Goal: Information Seeking & Learning: Learn about a topic

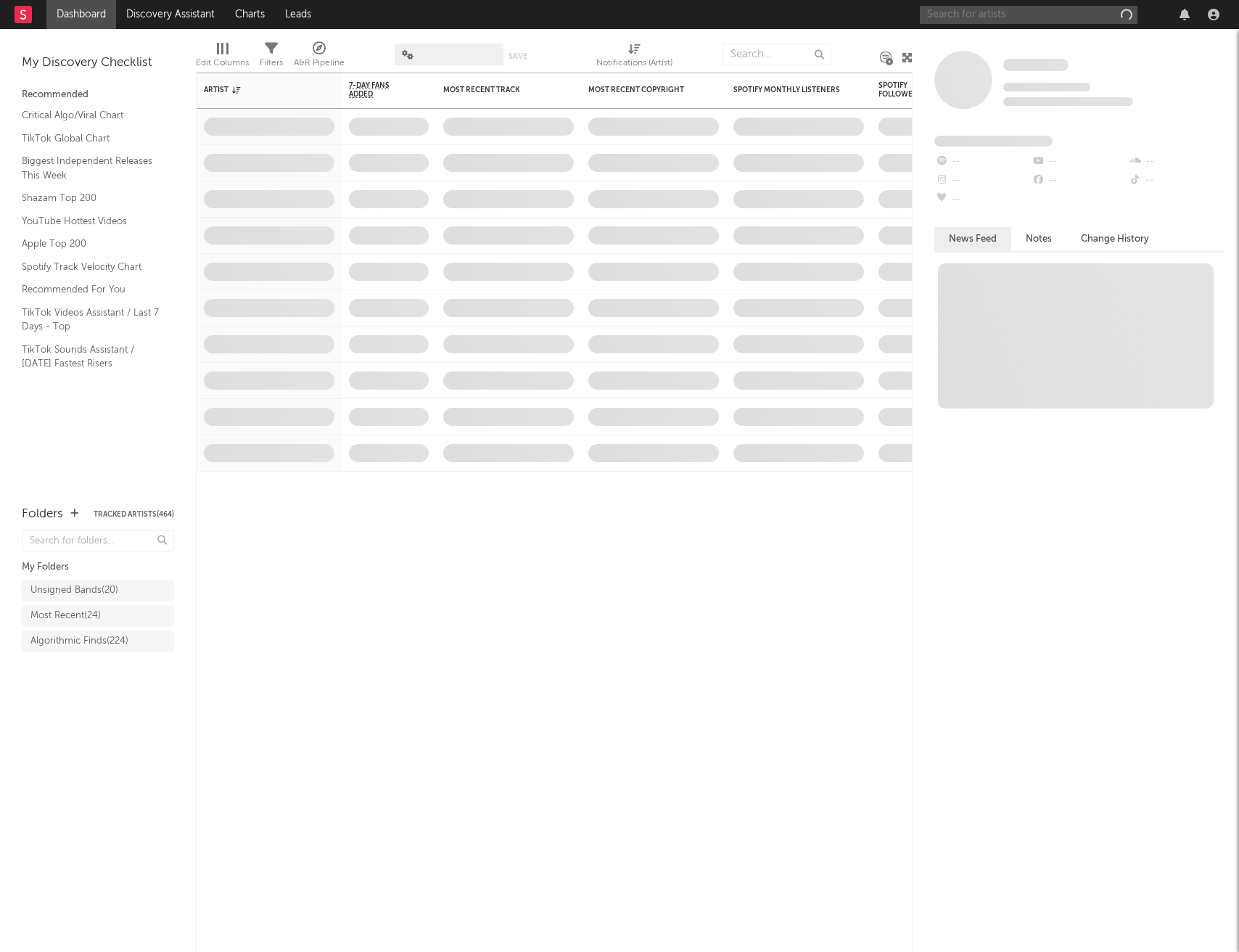
click at [997, 14] on input "text" at bounding box center [1029, 15] width 217 height 18
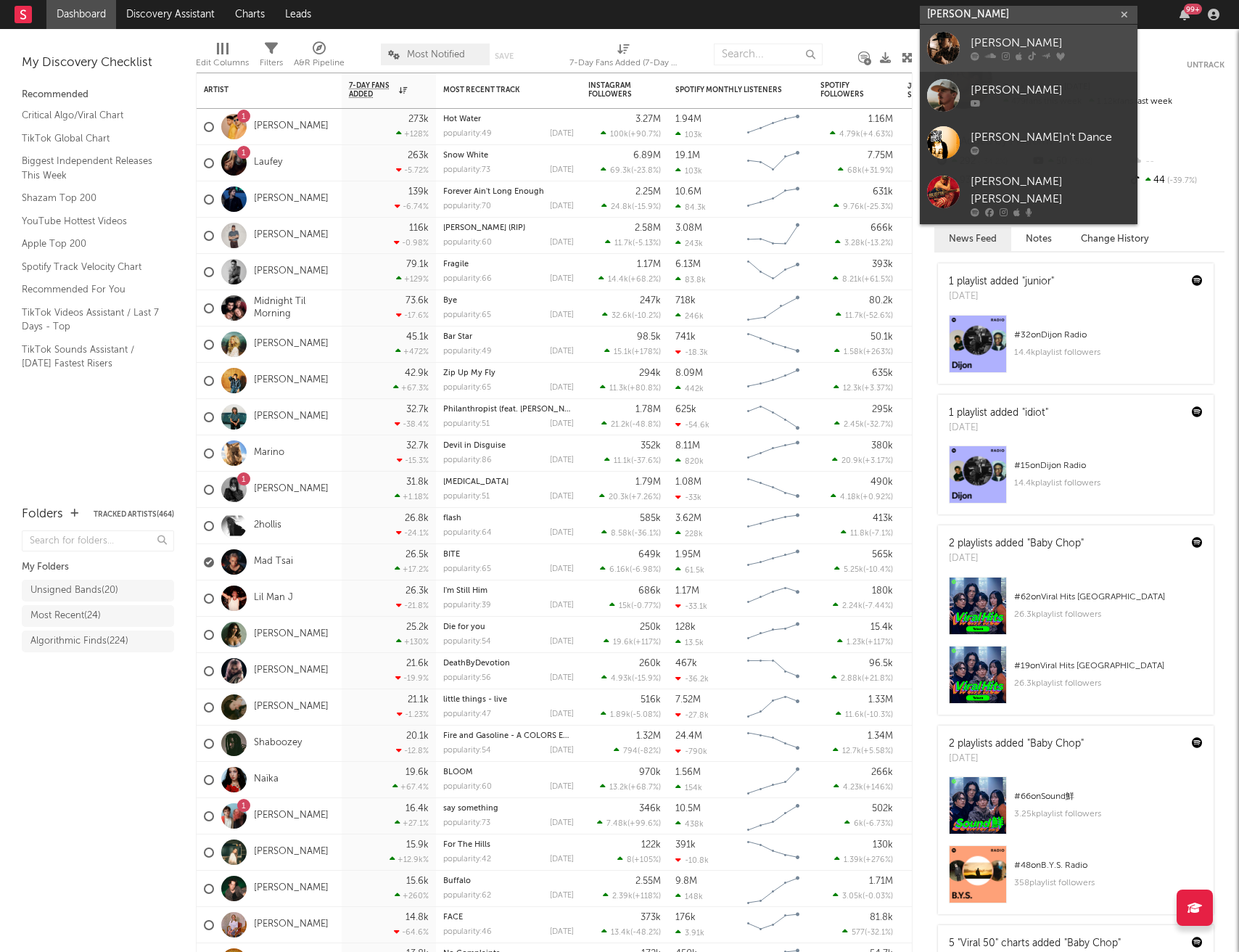
type input "[PERSON_NAME]"
click at [1023, 38] on div "[PERSON_NAME]" at bounding box center [1050, 44] width 159 height 18
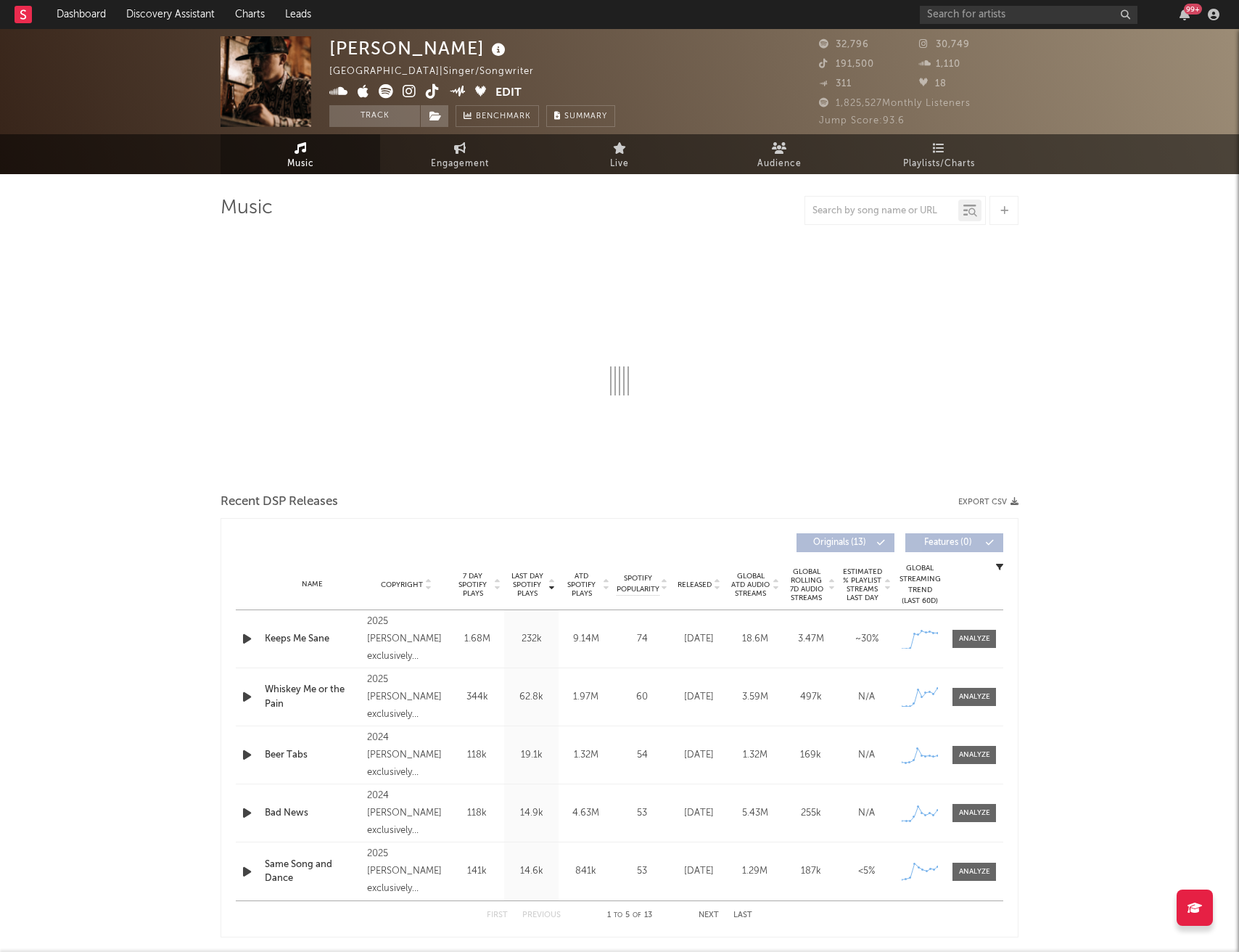
select select "6m"
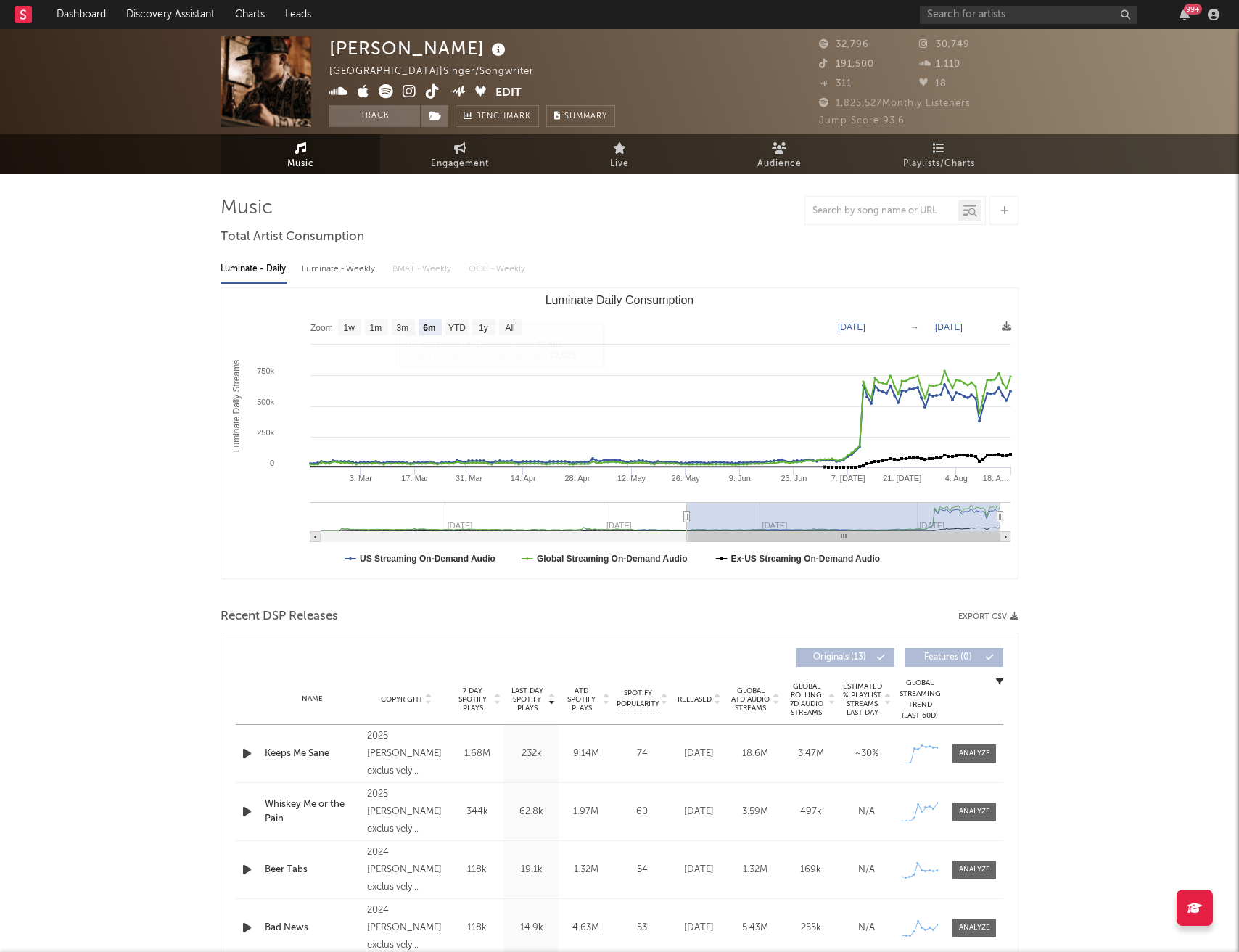
click at [336, 265] on div "Luminate - Weekly" at bounding box center [340, 269] width 77 height 25
select select "6m"
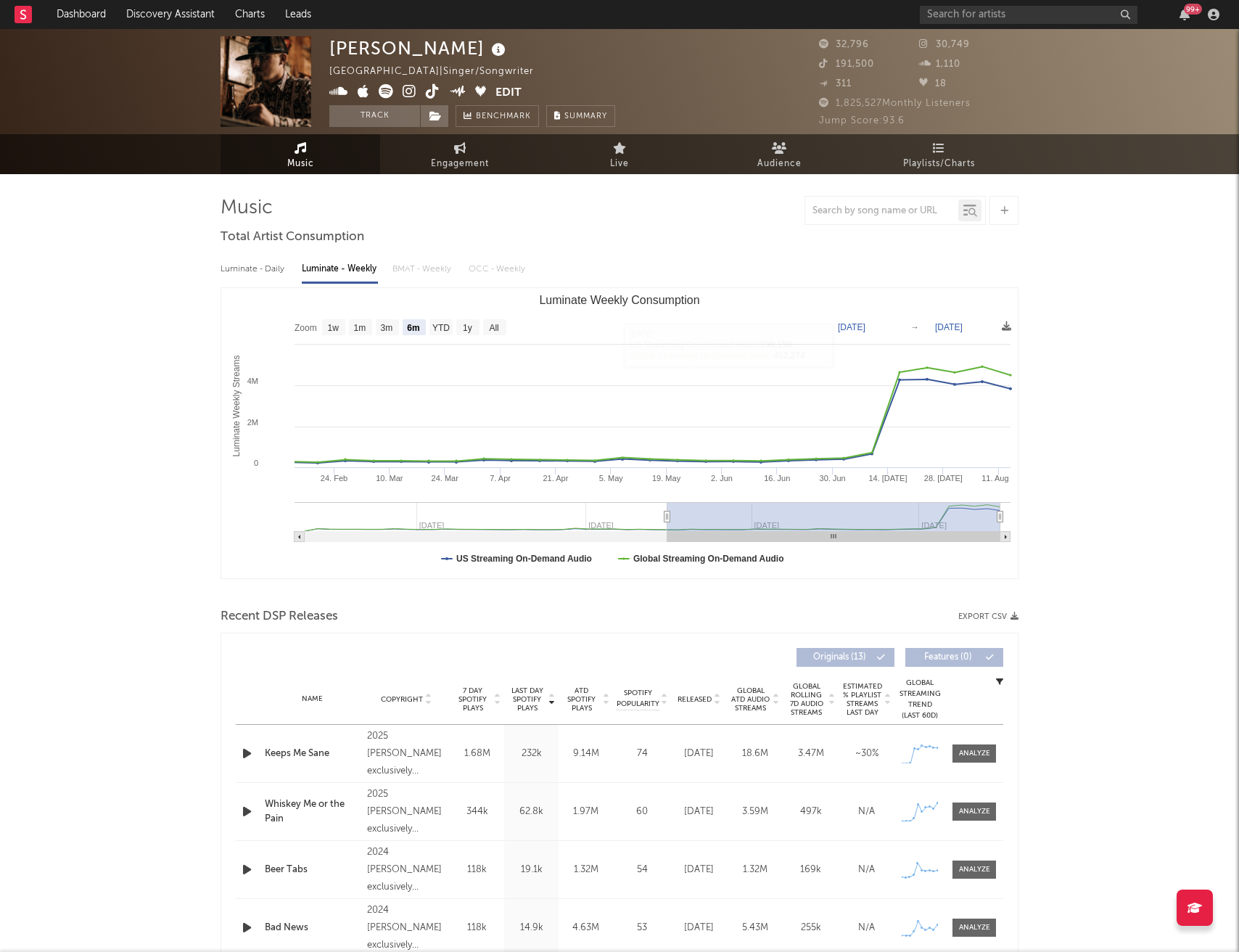
click at [276, 267] on div "Luminate - Daily" at bounding box center [254, 269] width 67 height 25
select select "6m"
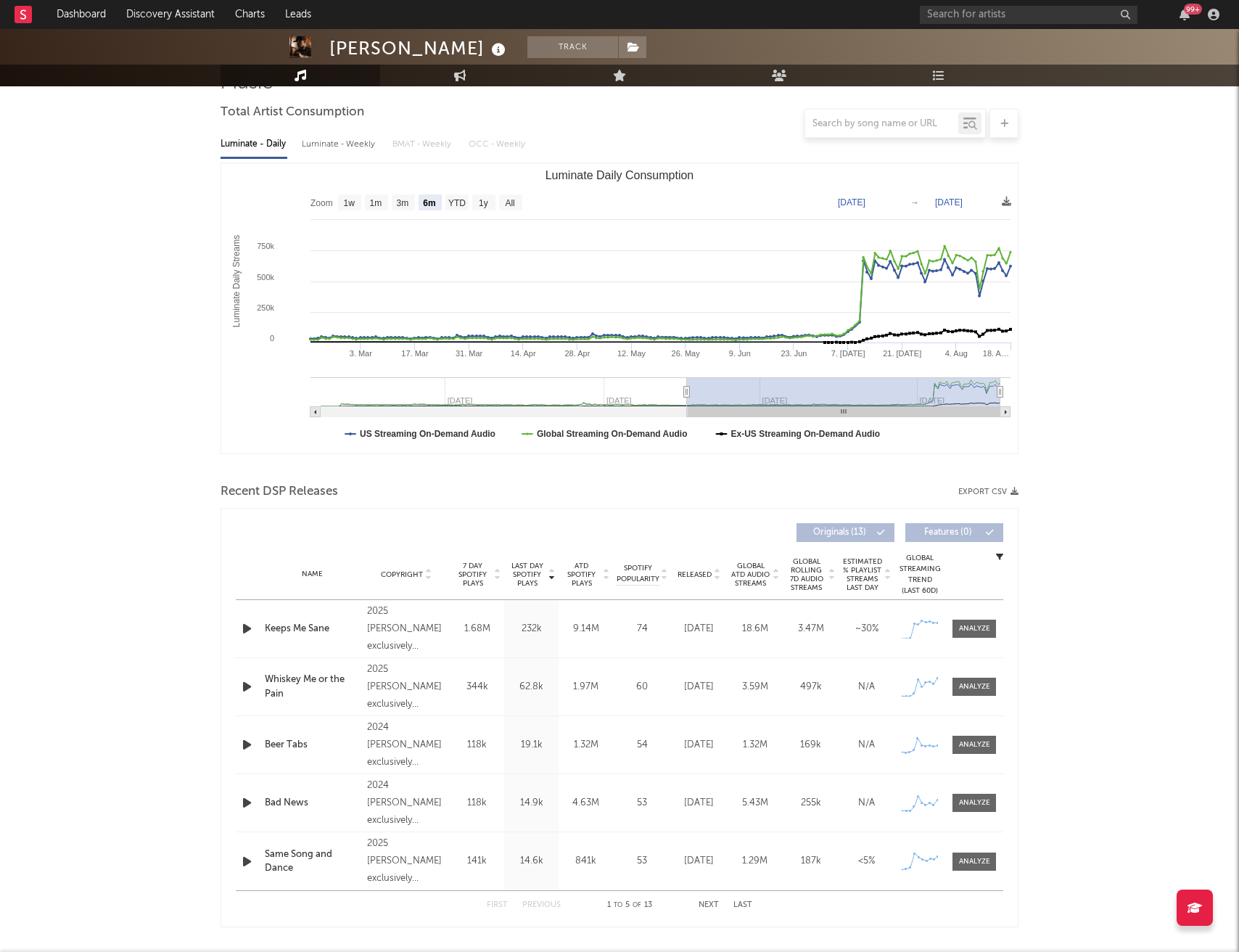
scroll to position [126, 0]
click at [979, 623] on div at bounding box center [974, 628] width 31 height 11
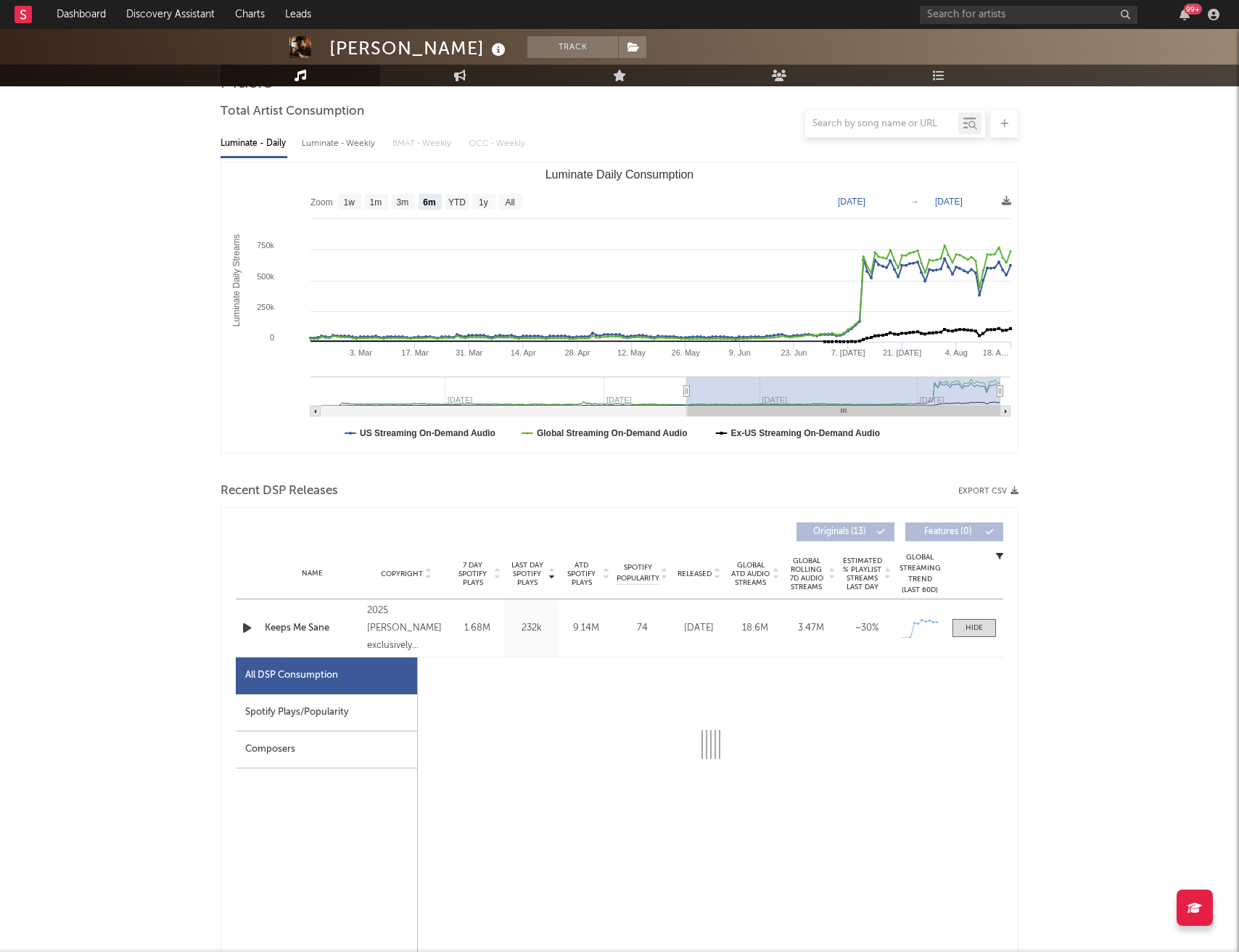
select select "1w"
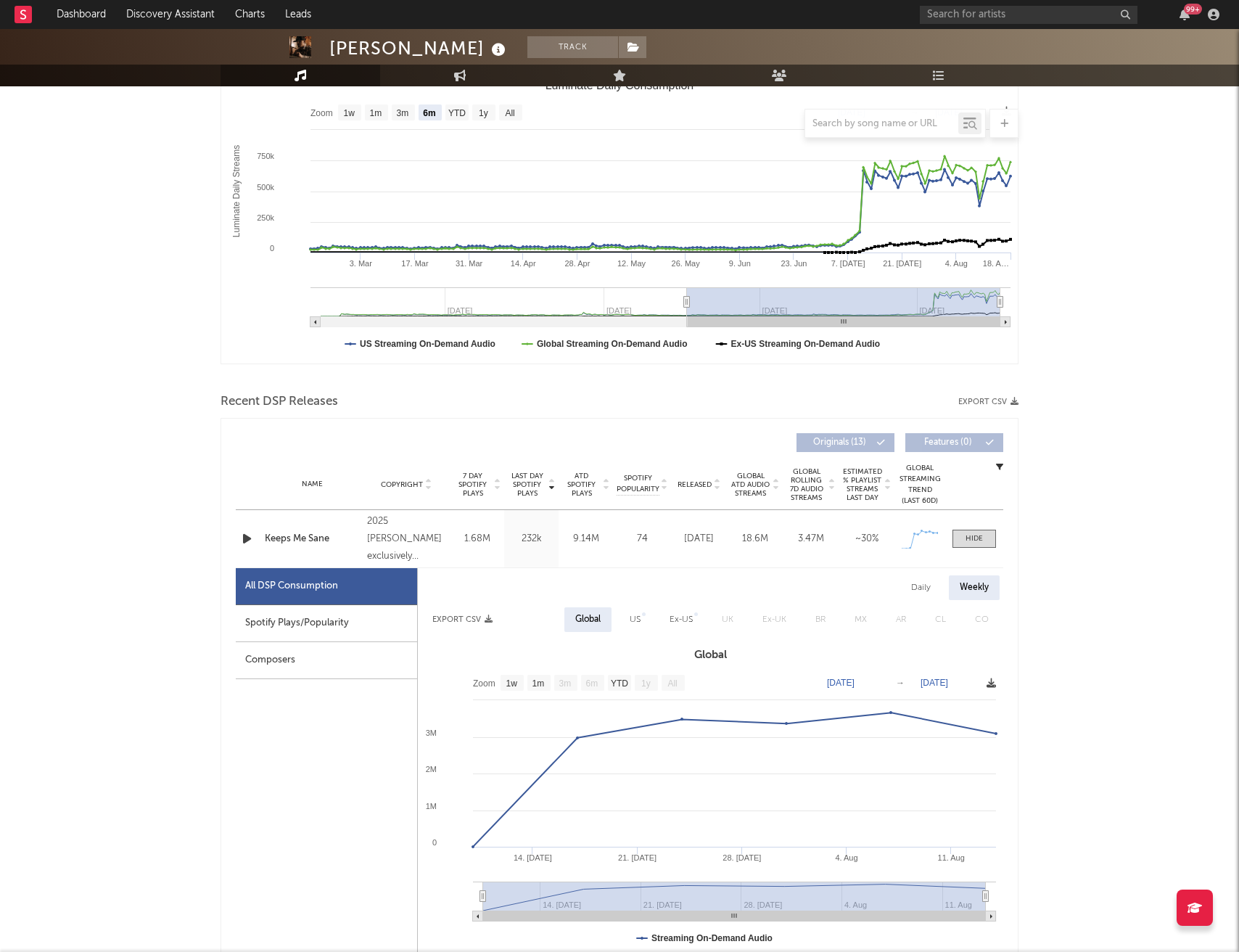
scroll to position [227, 0]
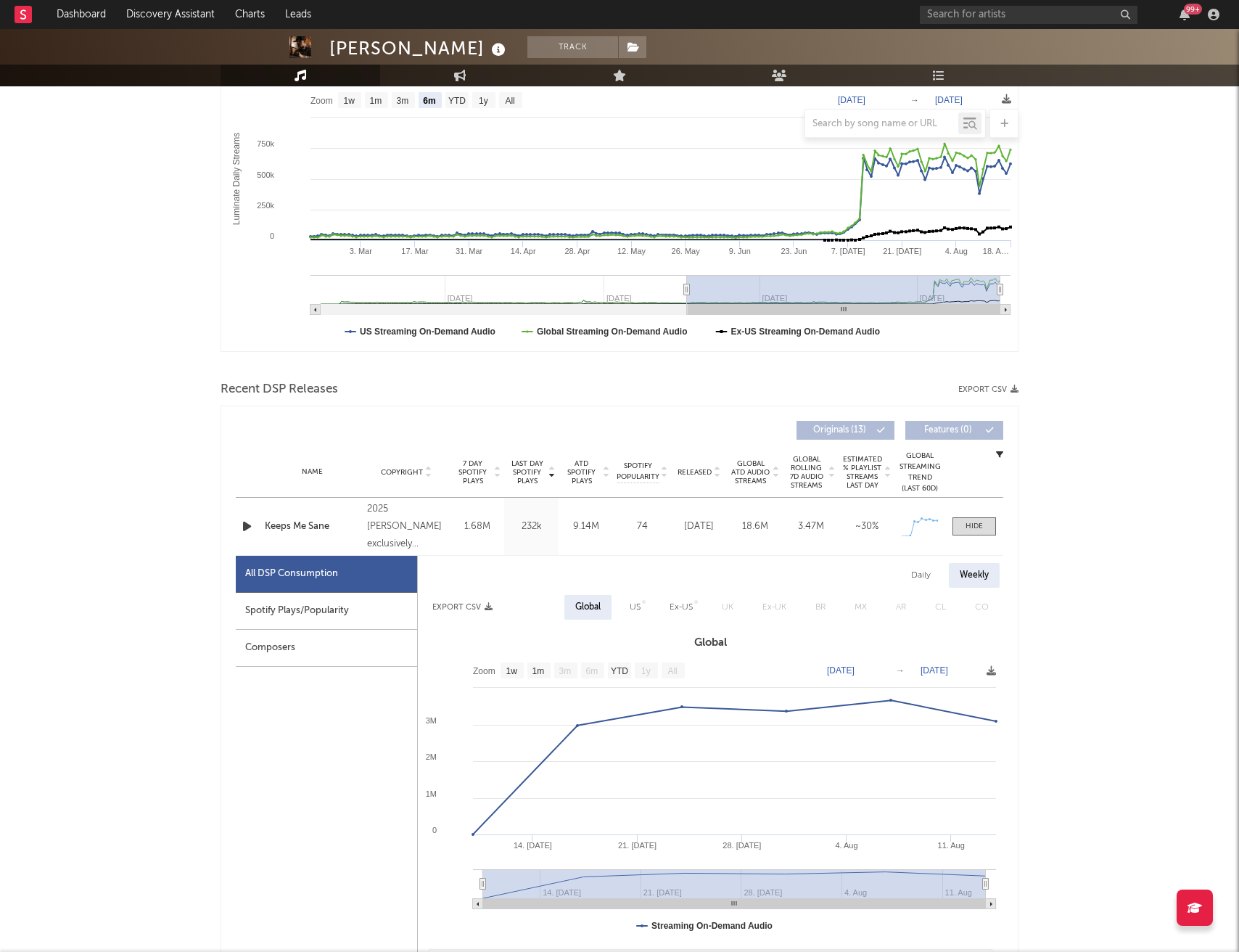
click at [915, 574] on div "Daily" at bounding box center [921, 575] width 41 height 25
select select "1w"
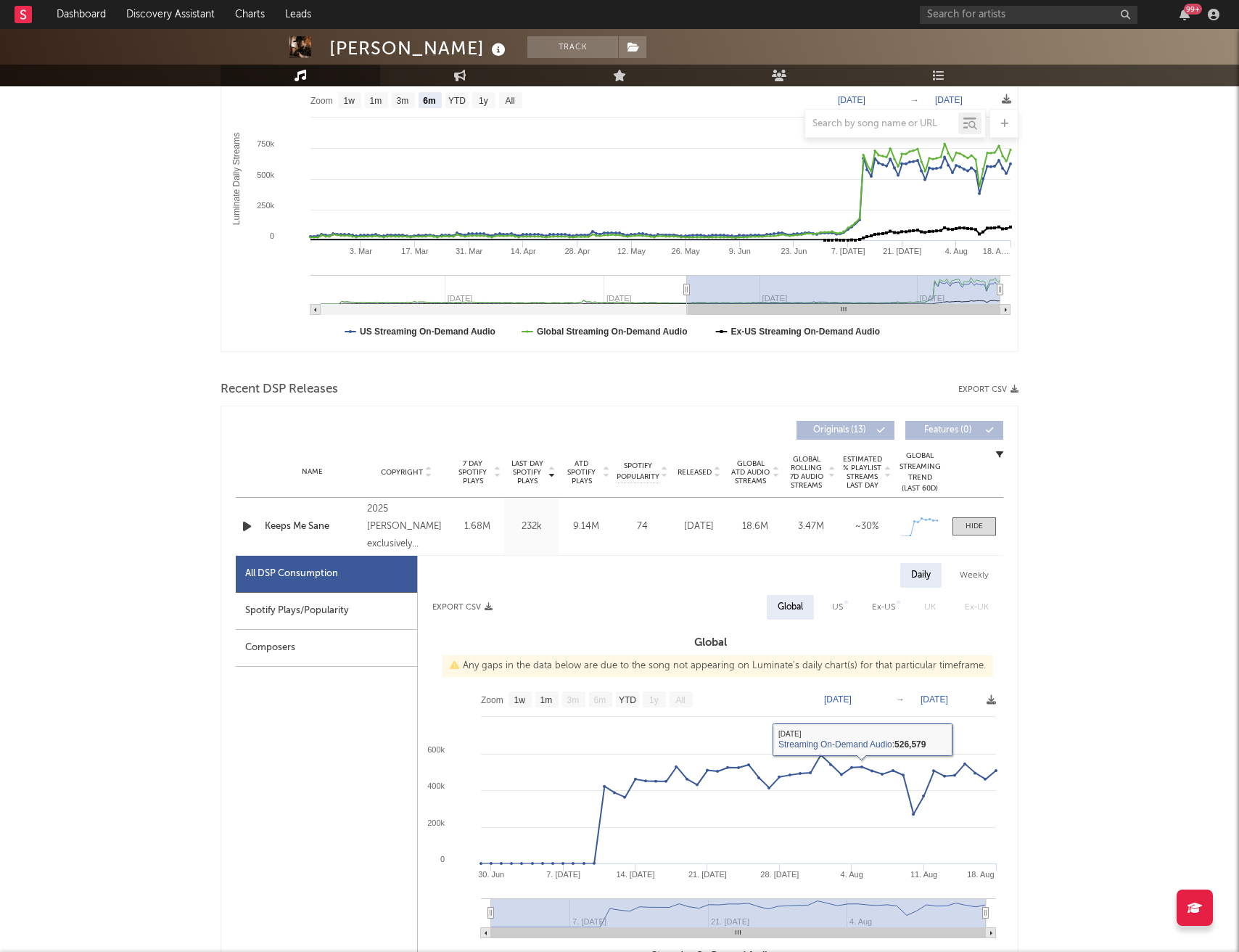
click at [836, 602] on div "US" at bounding box center [837, 607] width 11 height 18
select select "1w"
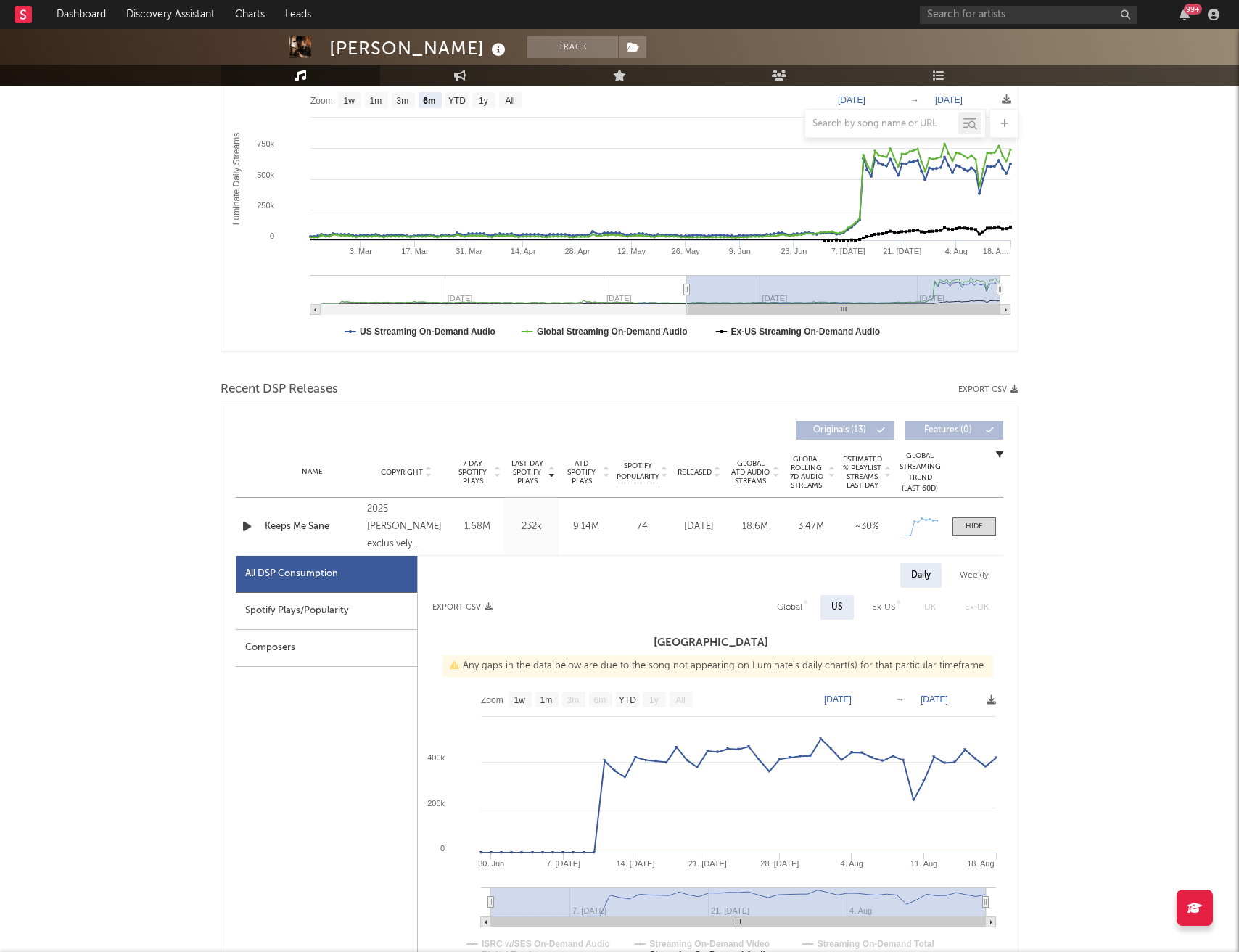
click at [982, 565] on div "Weekly" at bounding box center [974, 575] width 51 height 25
select select "1w"
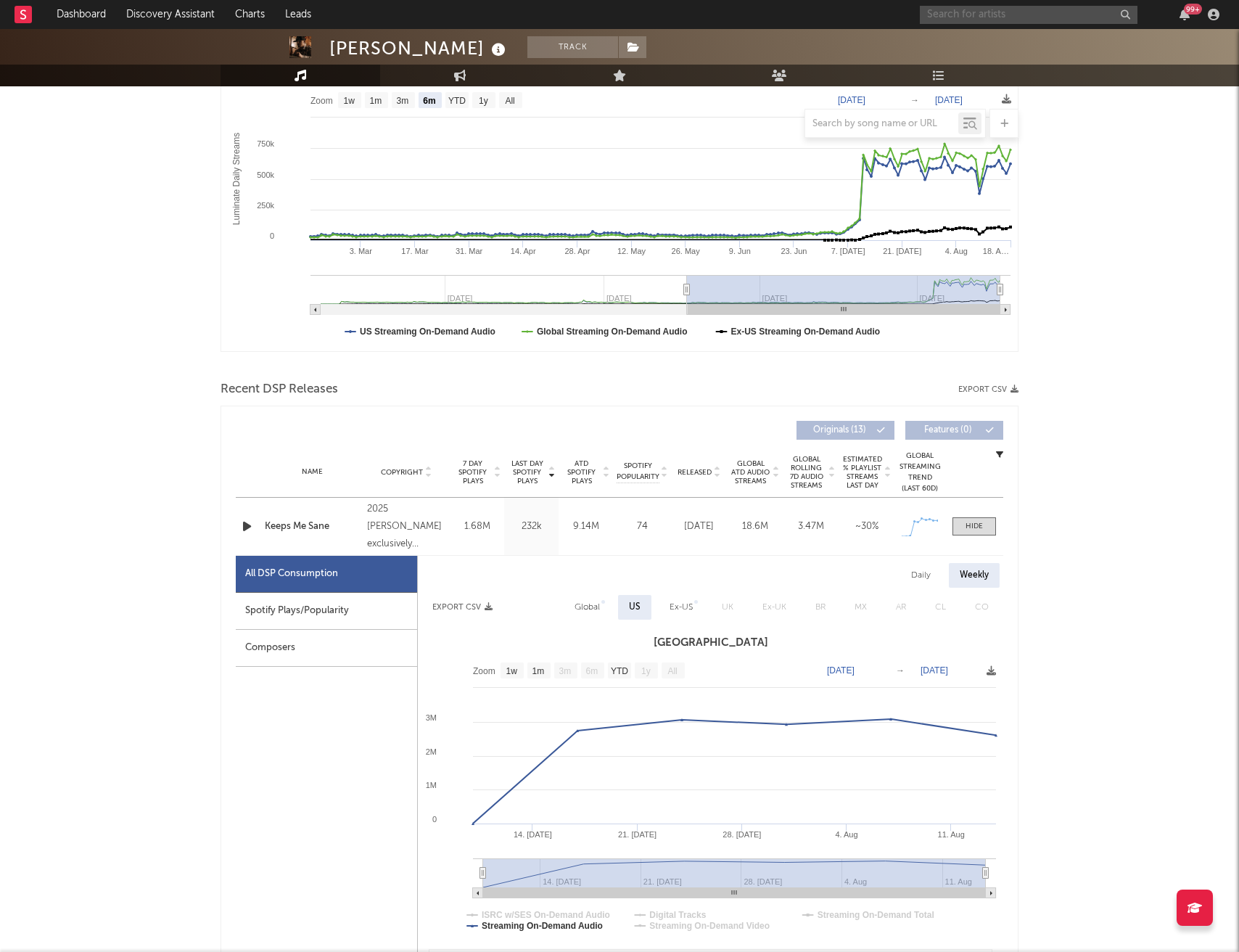
click at [980, 17] on input "text" at bounding box center [1029, 15] width 217 height 18
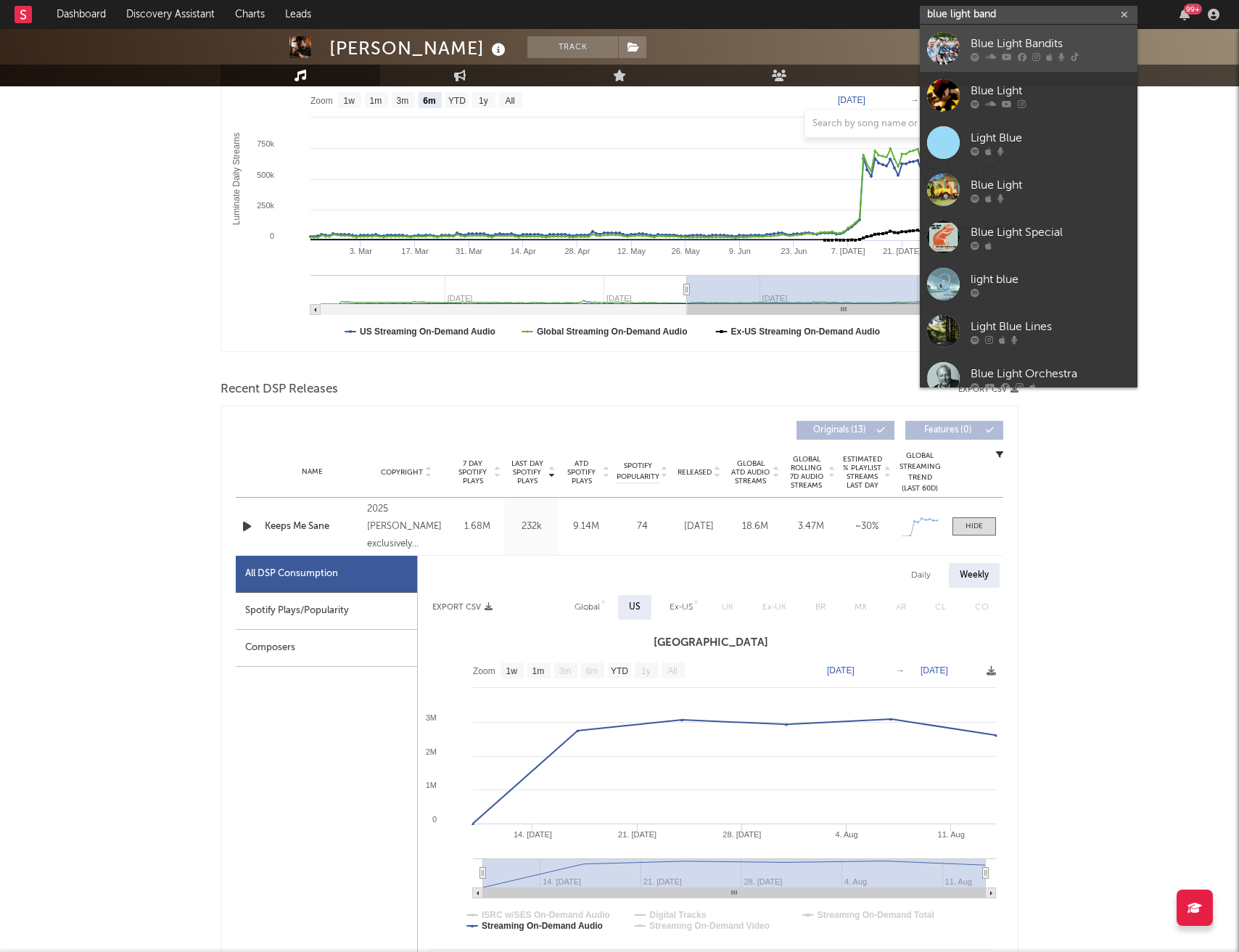
type input "blue light band"
click at [1032, 45] on div "Blue Light Bandits" at bounding box center [1050, 44] width 159 height 18
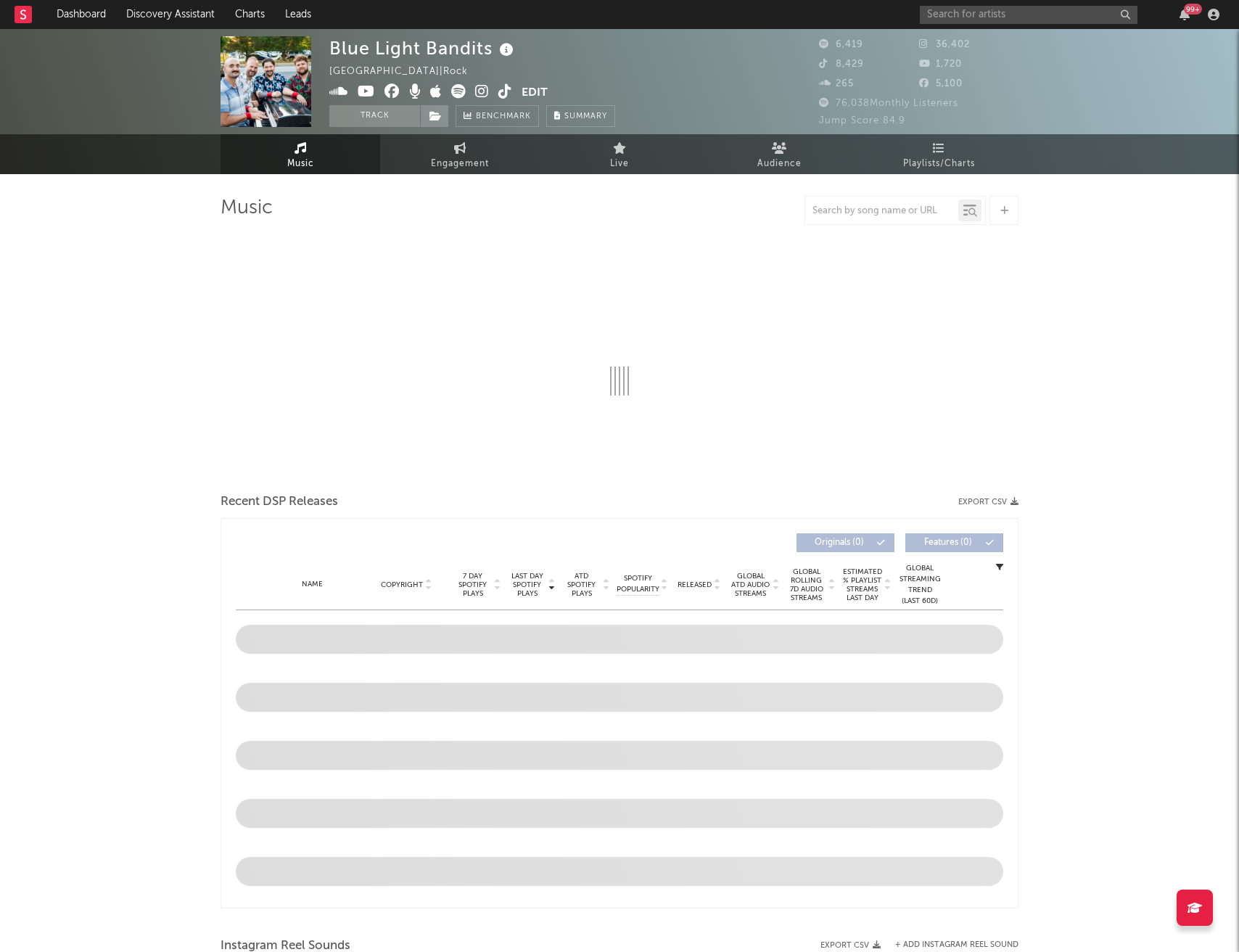
select select "6m"
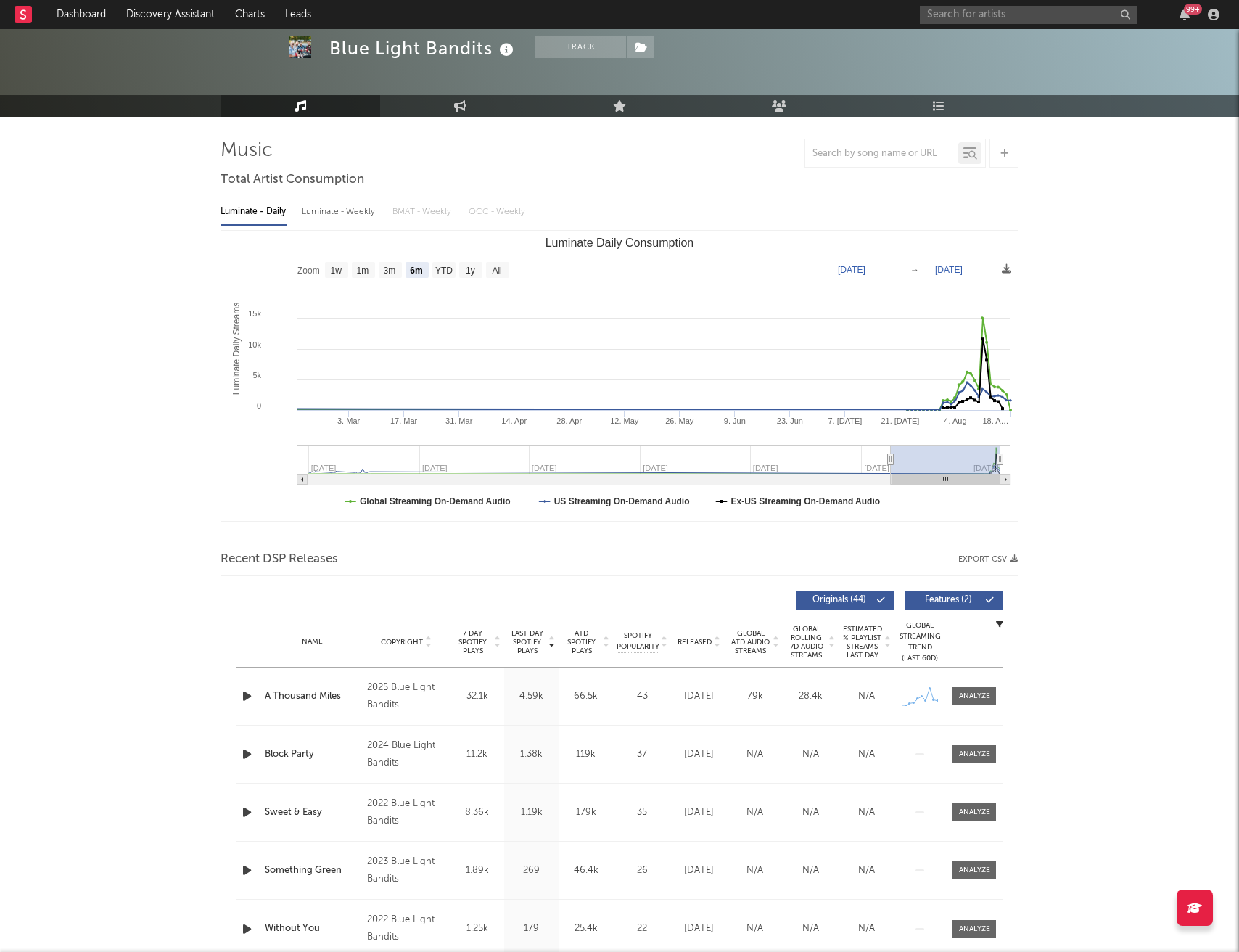
scroll to position [112, 0]
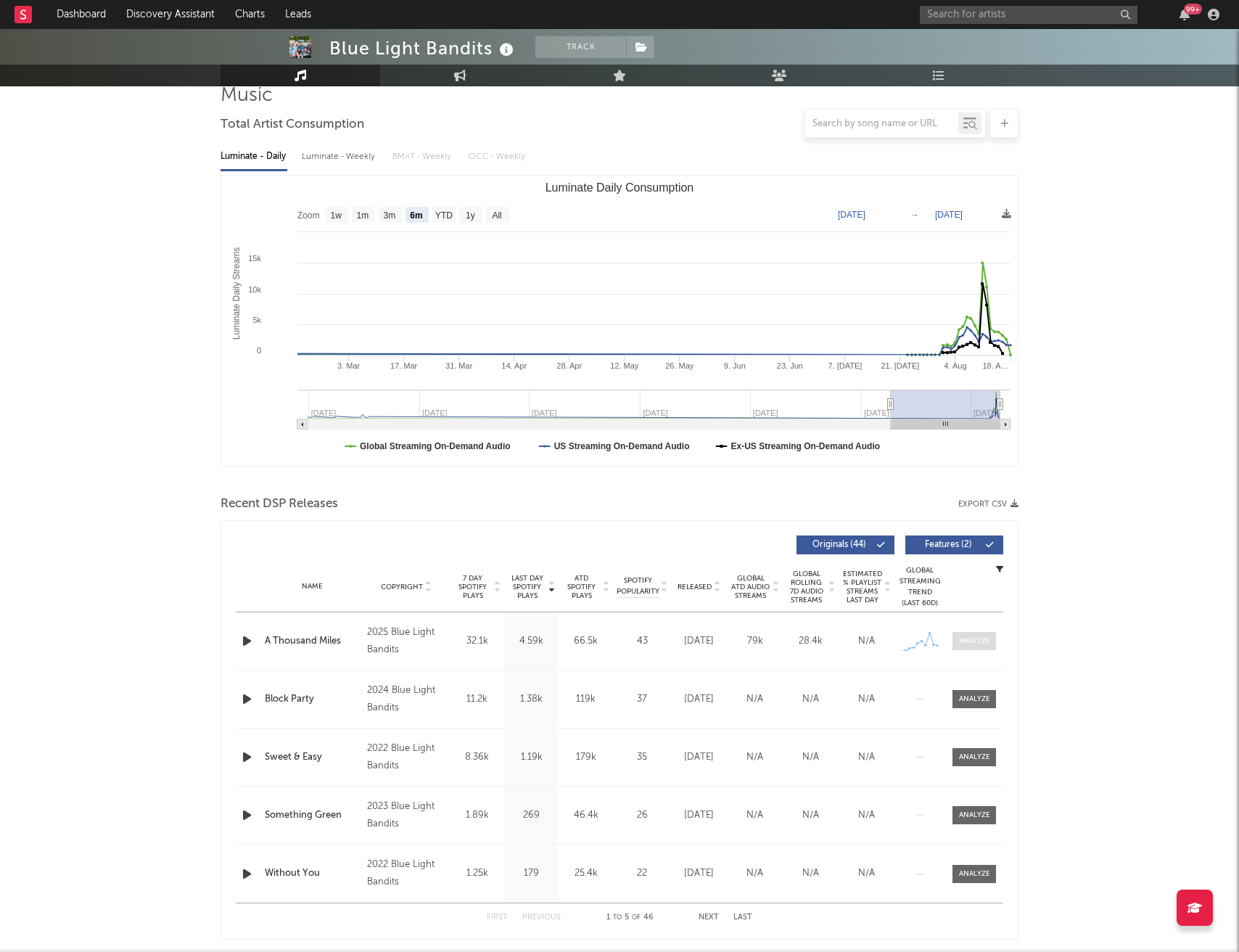
click at [974, 638] on div at bounding box center [974, 640] width 31 height 11
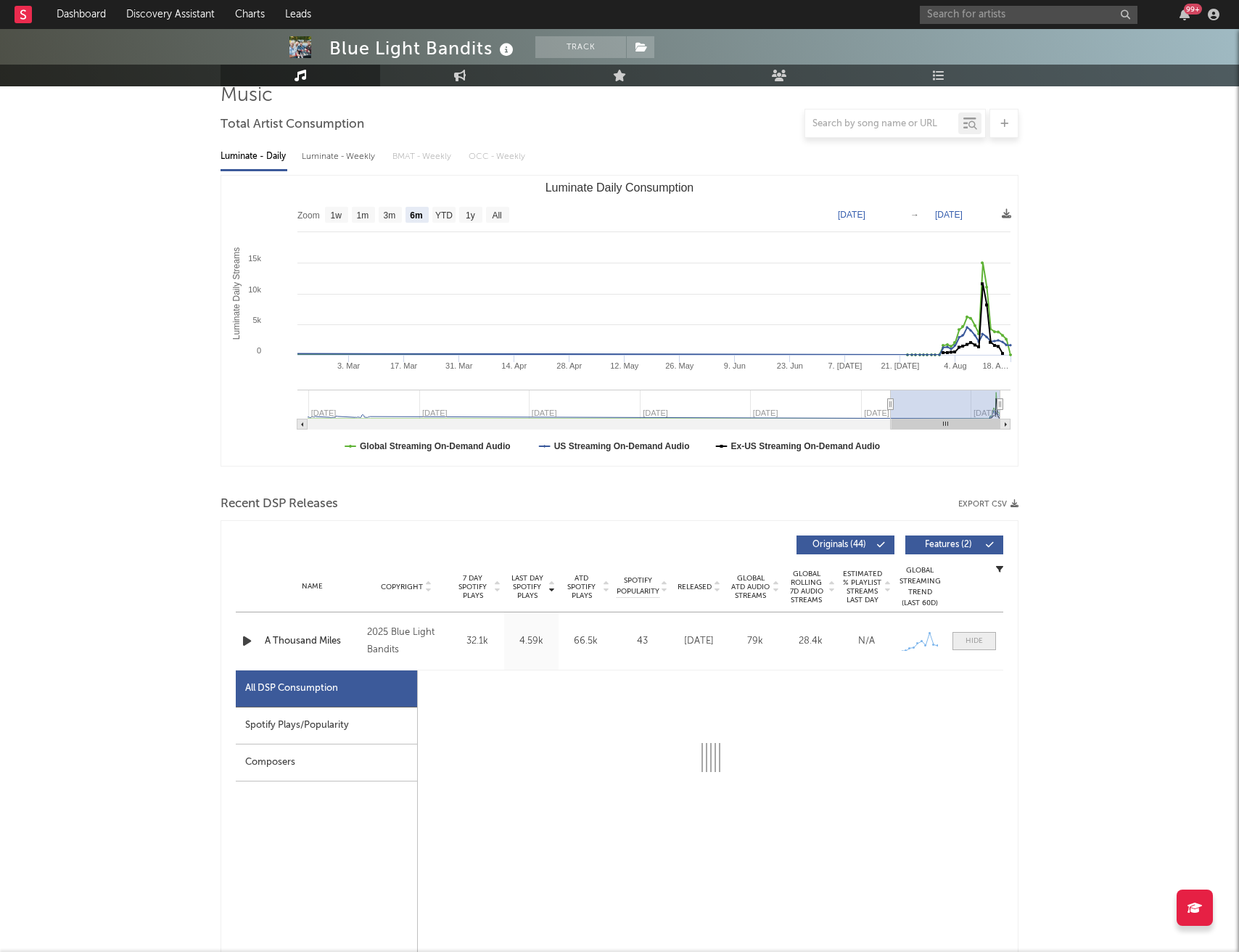
select select "1w"
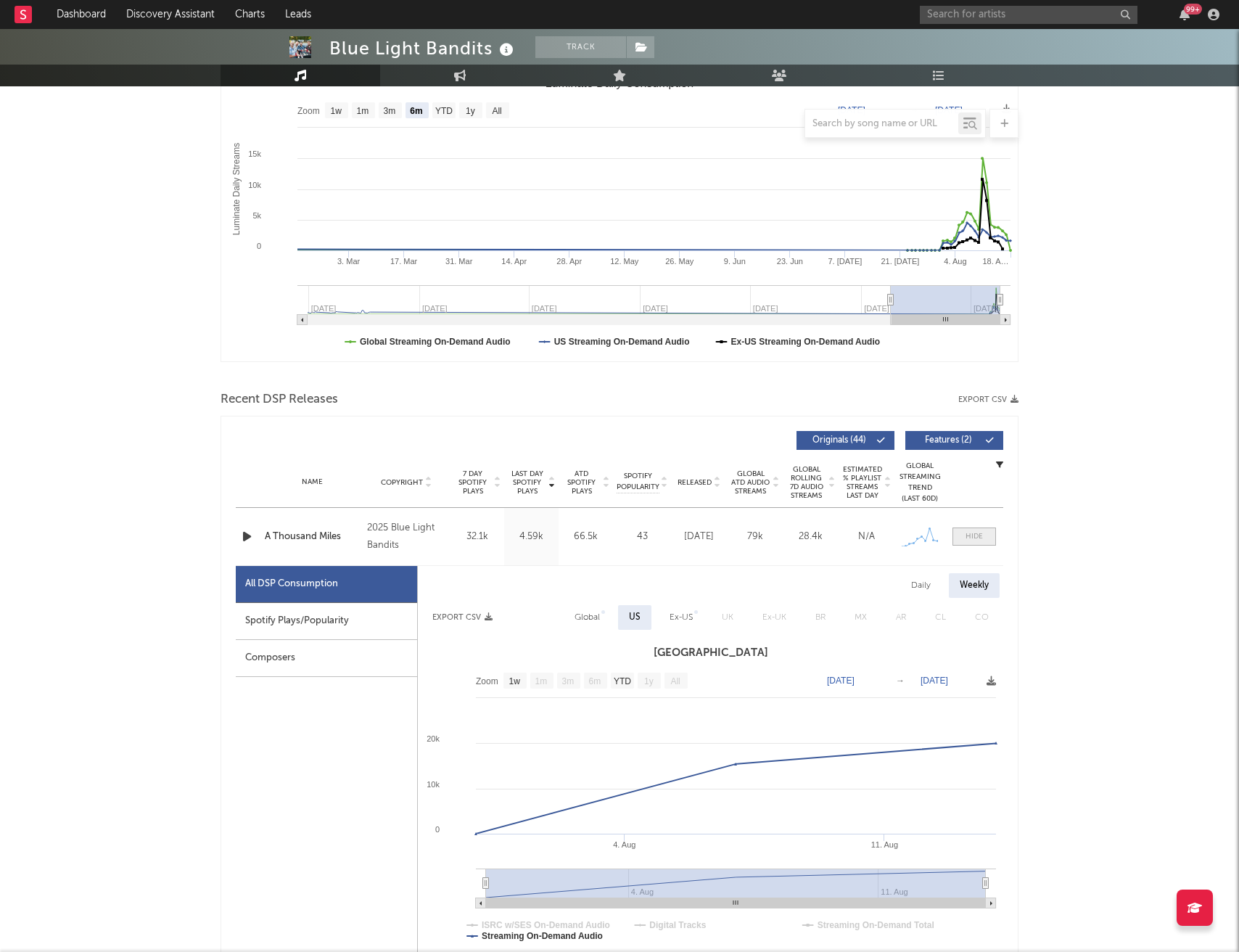
scroll to position [290, 0]
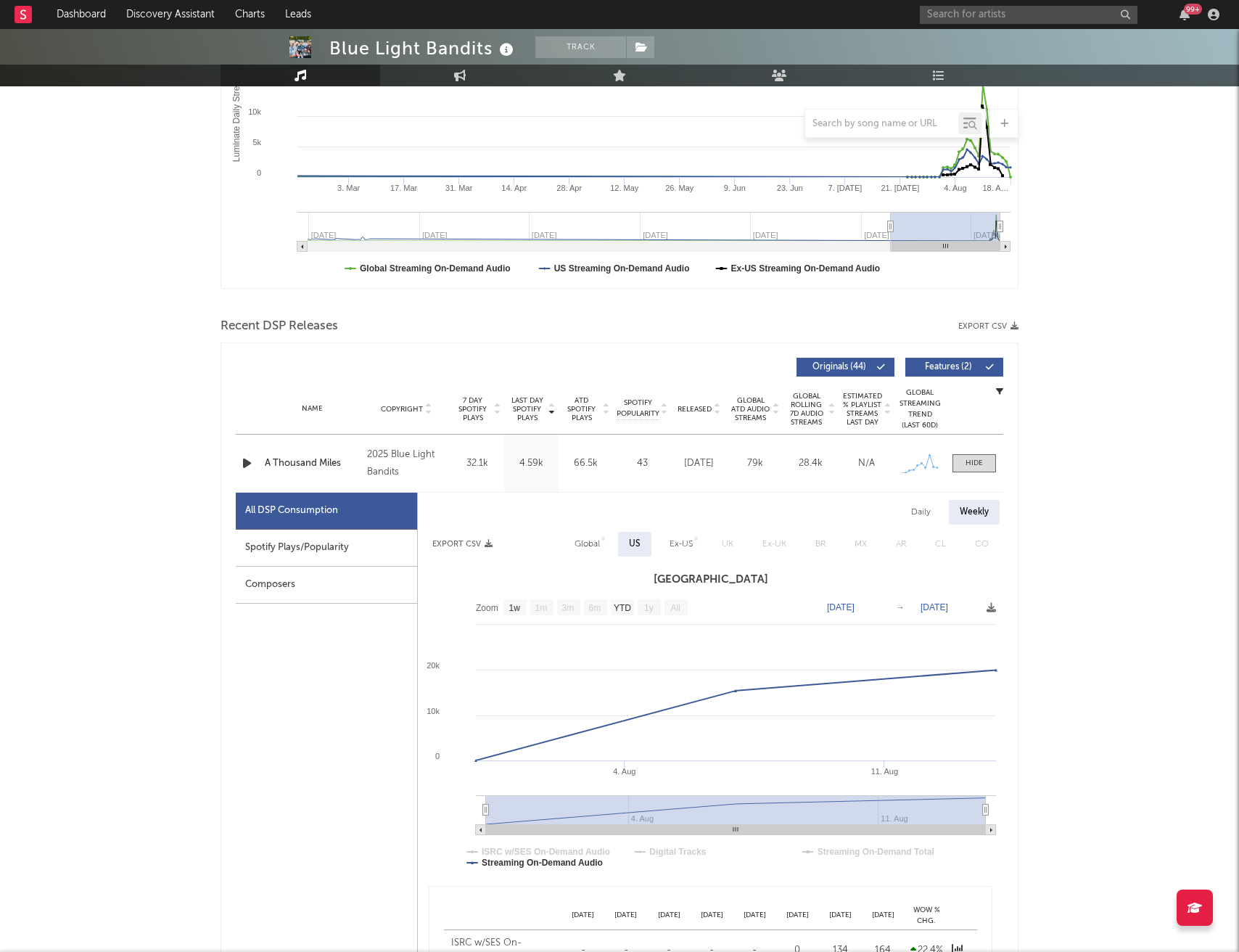
click at [916, 514] on div "Daily" at bounding box center [921, 512] width 41 height 25
select select "1w"
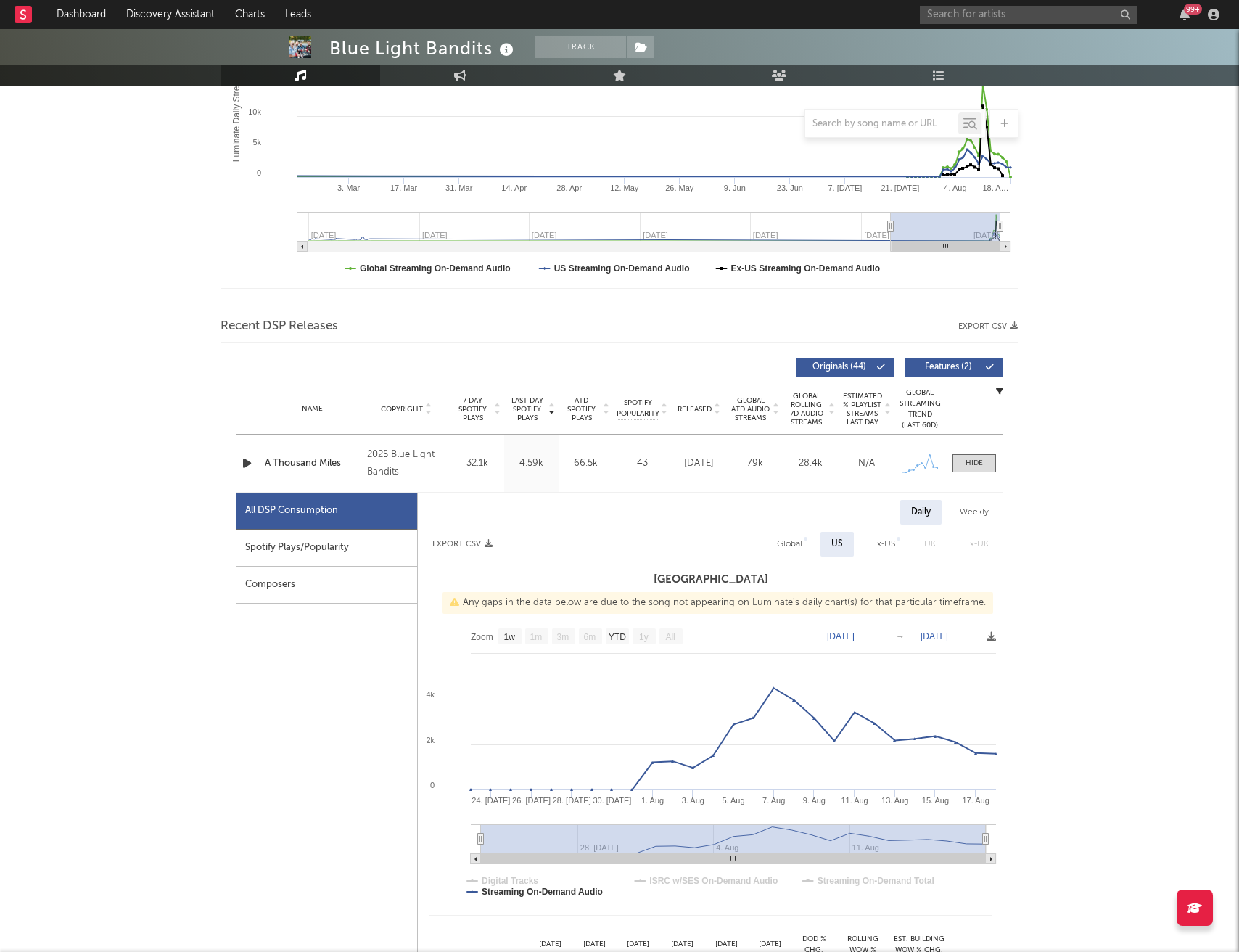
click at [785, 538] on div "Global" at bounding box center [789, 544] width 26 height 18
select select "1w"
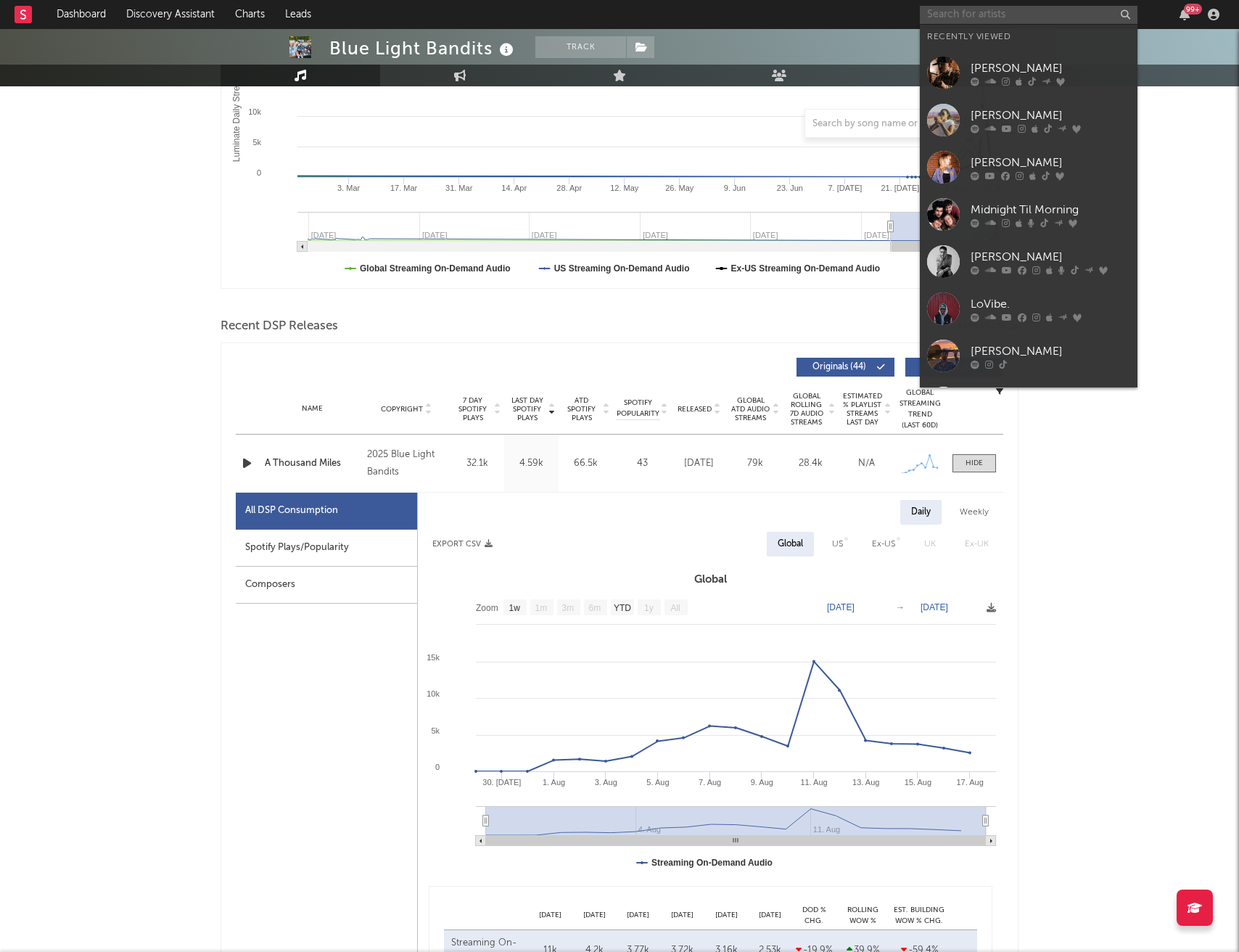
click at [1017, 11] on input "text" at bounding box center [1029, 15] width 217 height 18
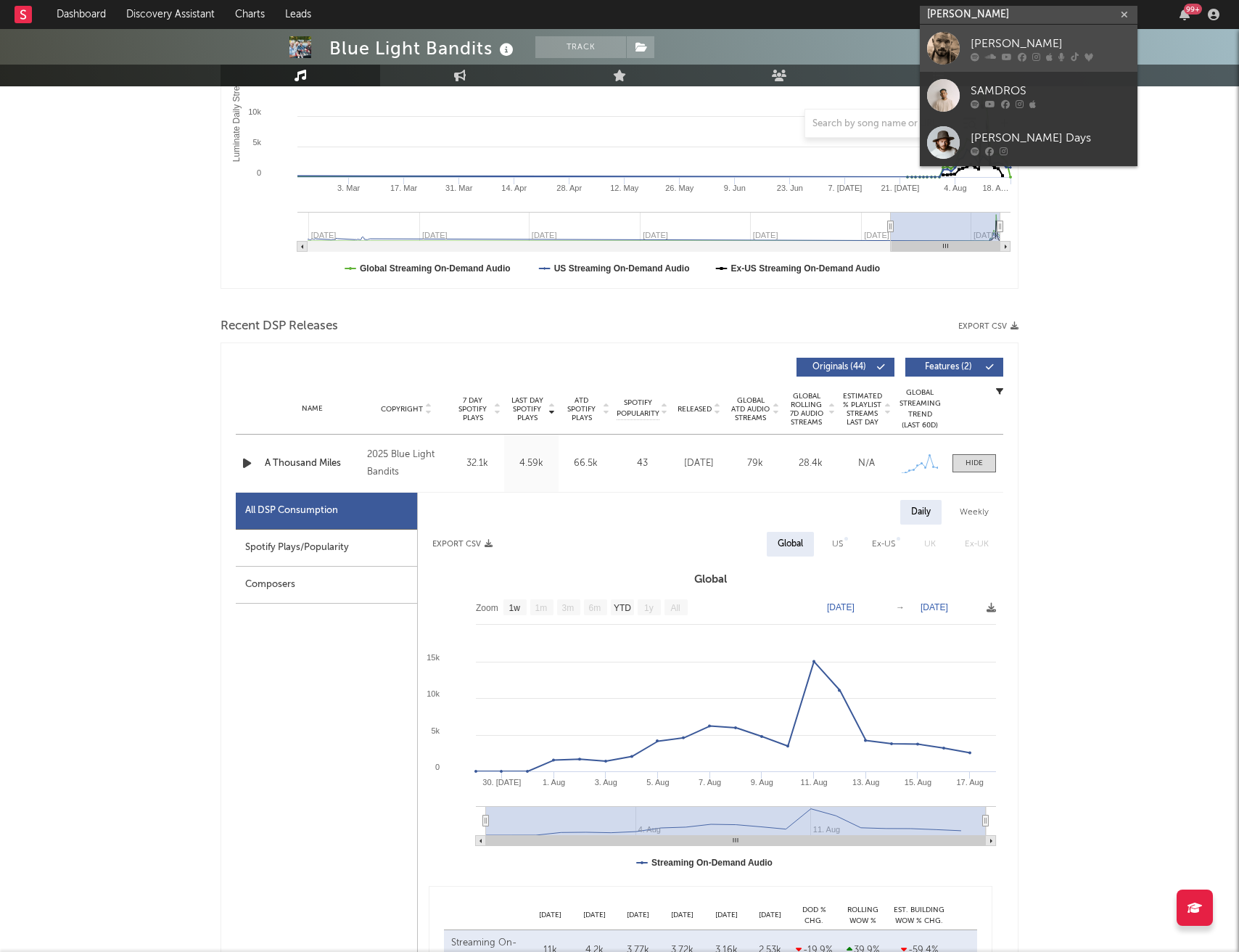
type input "[PERSON_NAME]"
click at [1007, 37] on div "[PERSON_NAME]" at bounding box center [1050, 44] width 159 height 18
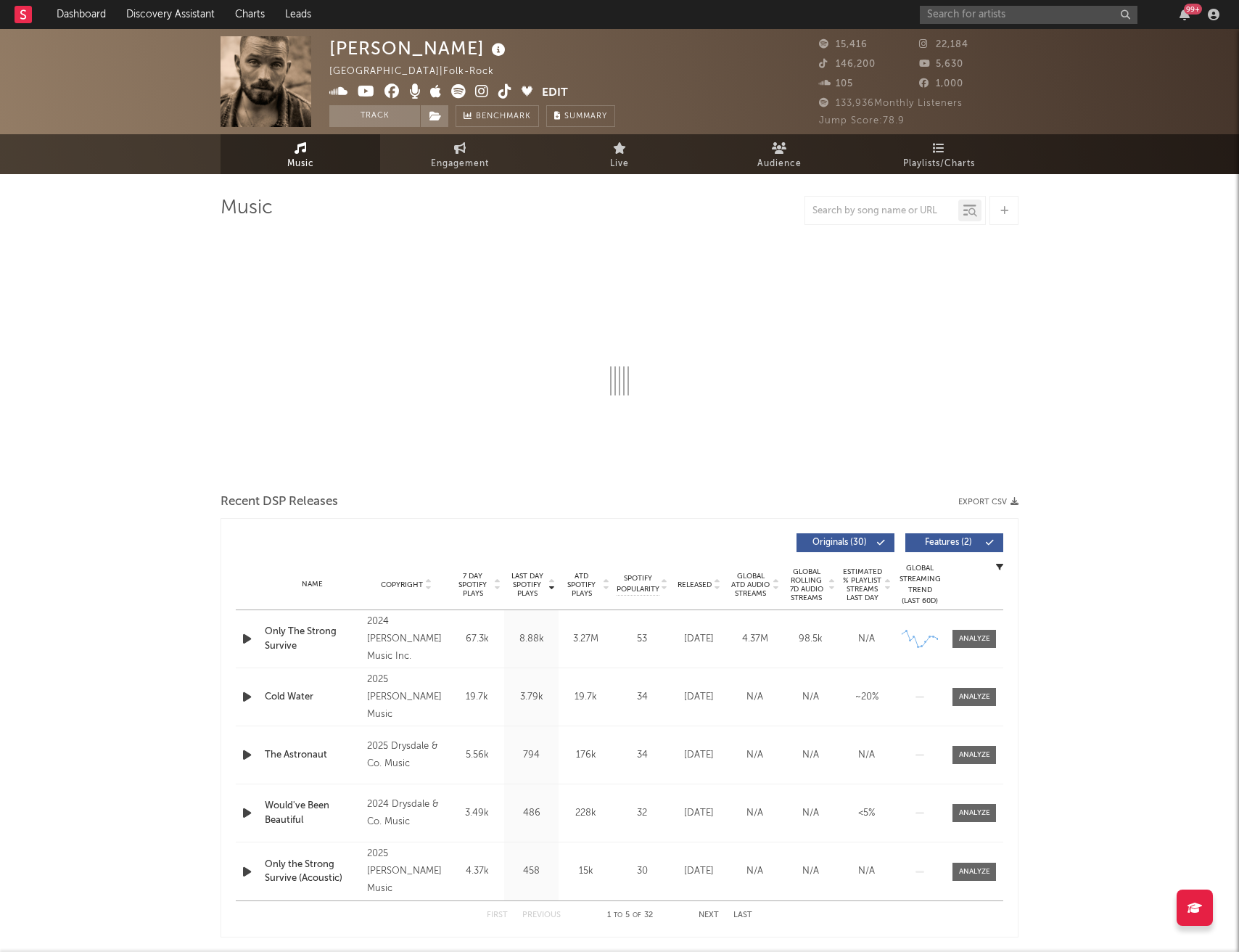
select select "6m"
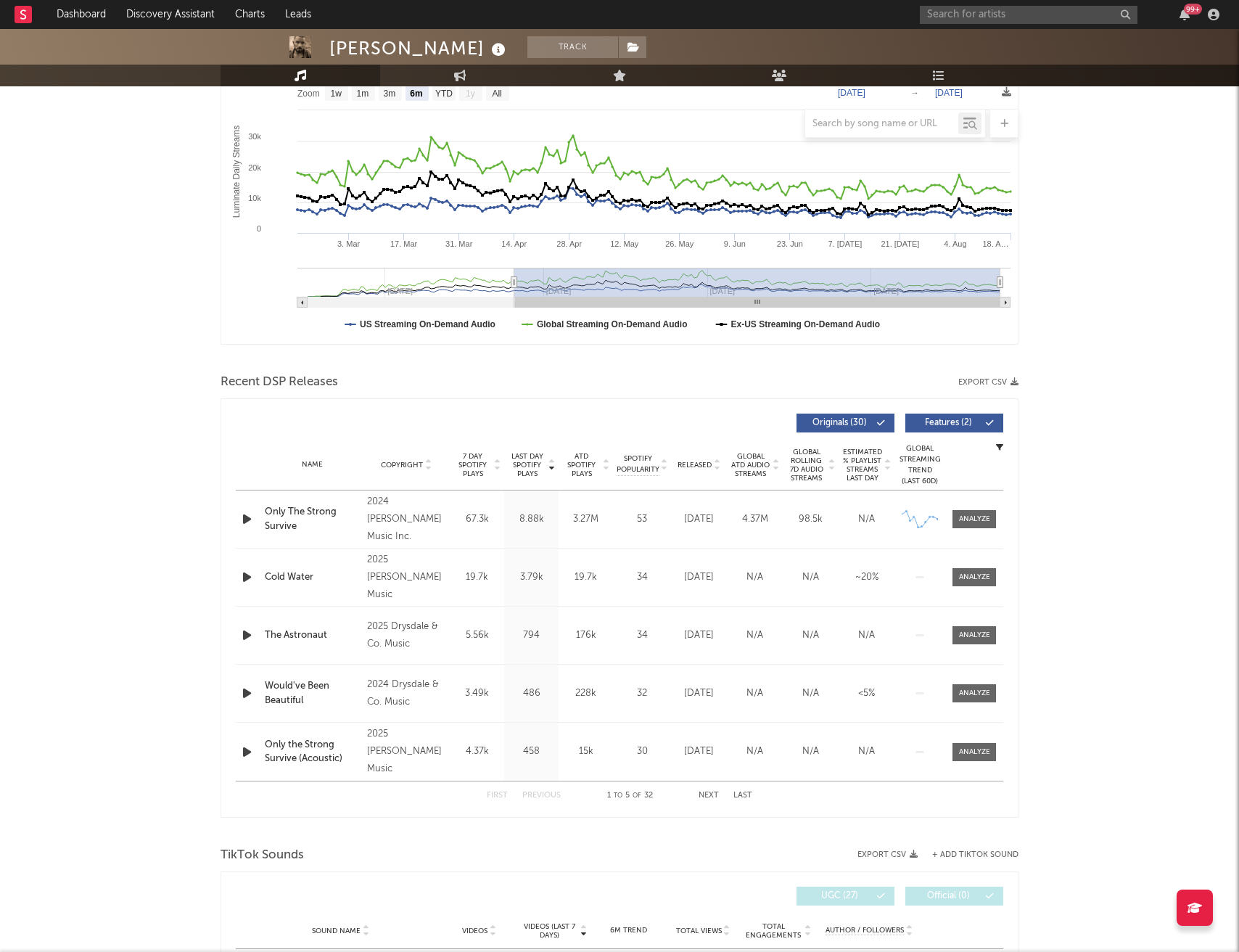
scroll to position [295, 0]
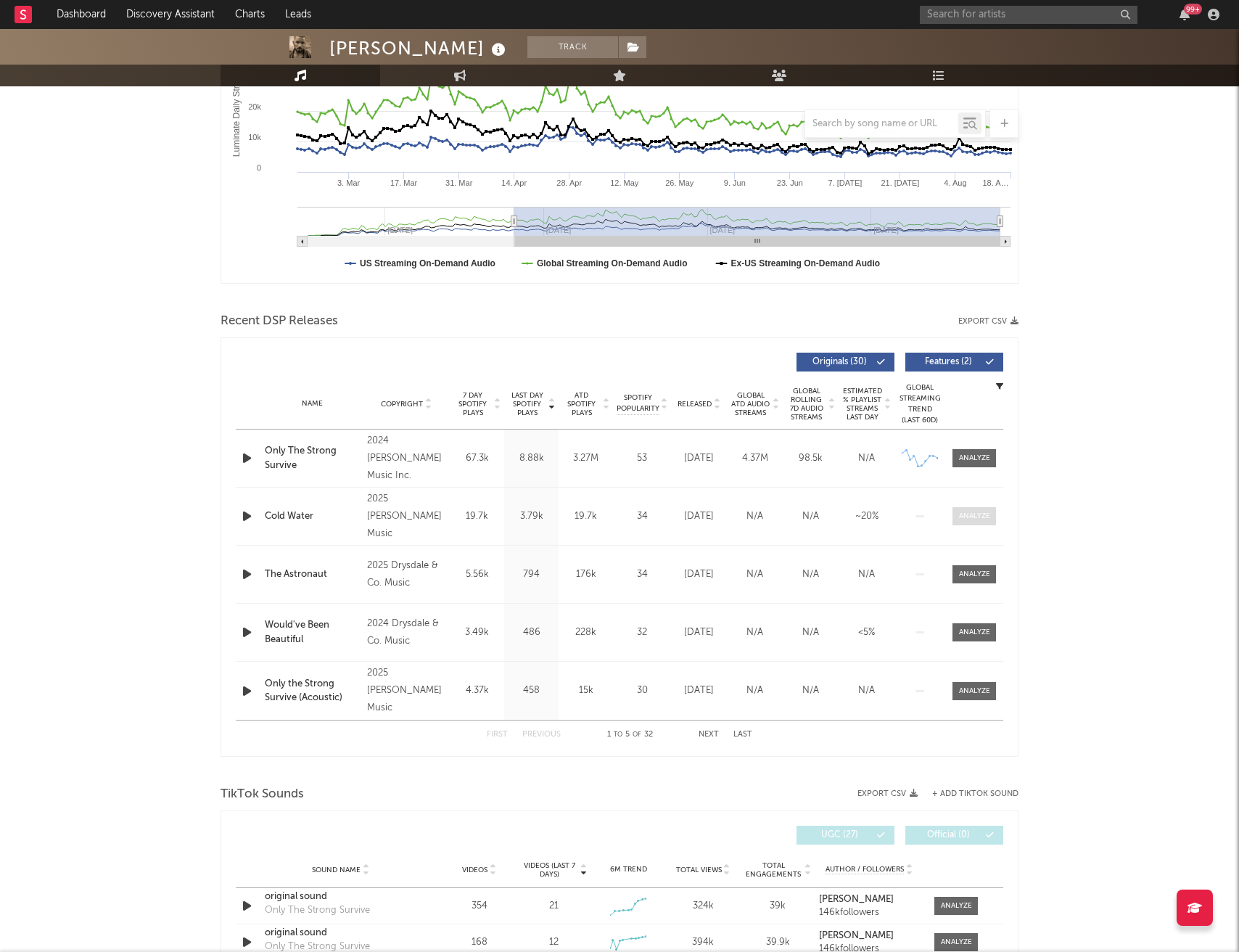
click at [991, 516] on span at bounding box center [974, 516] width 44 height 18
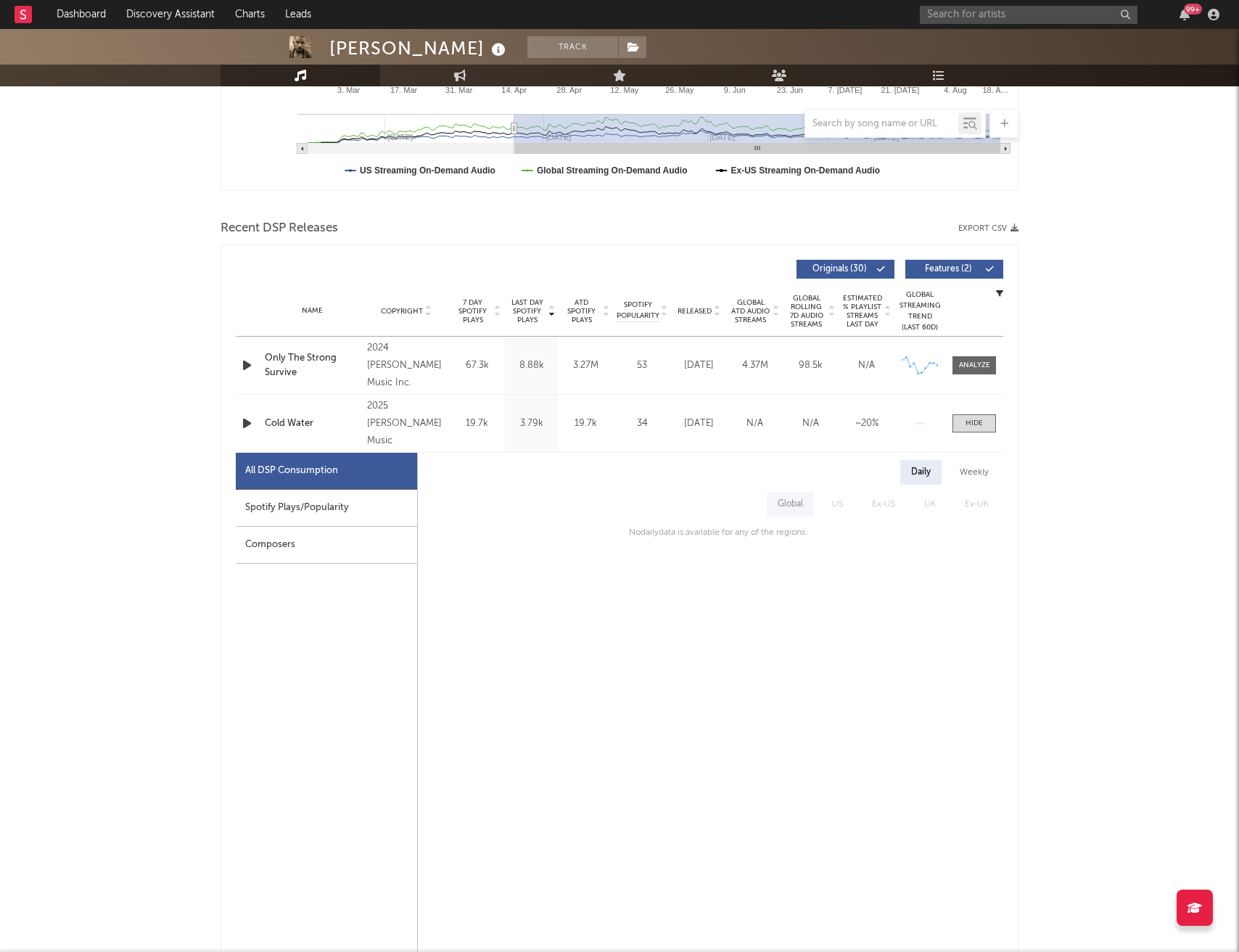
scroll to position [392, 0]
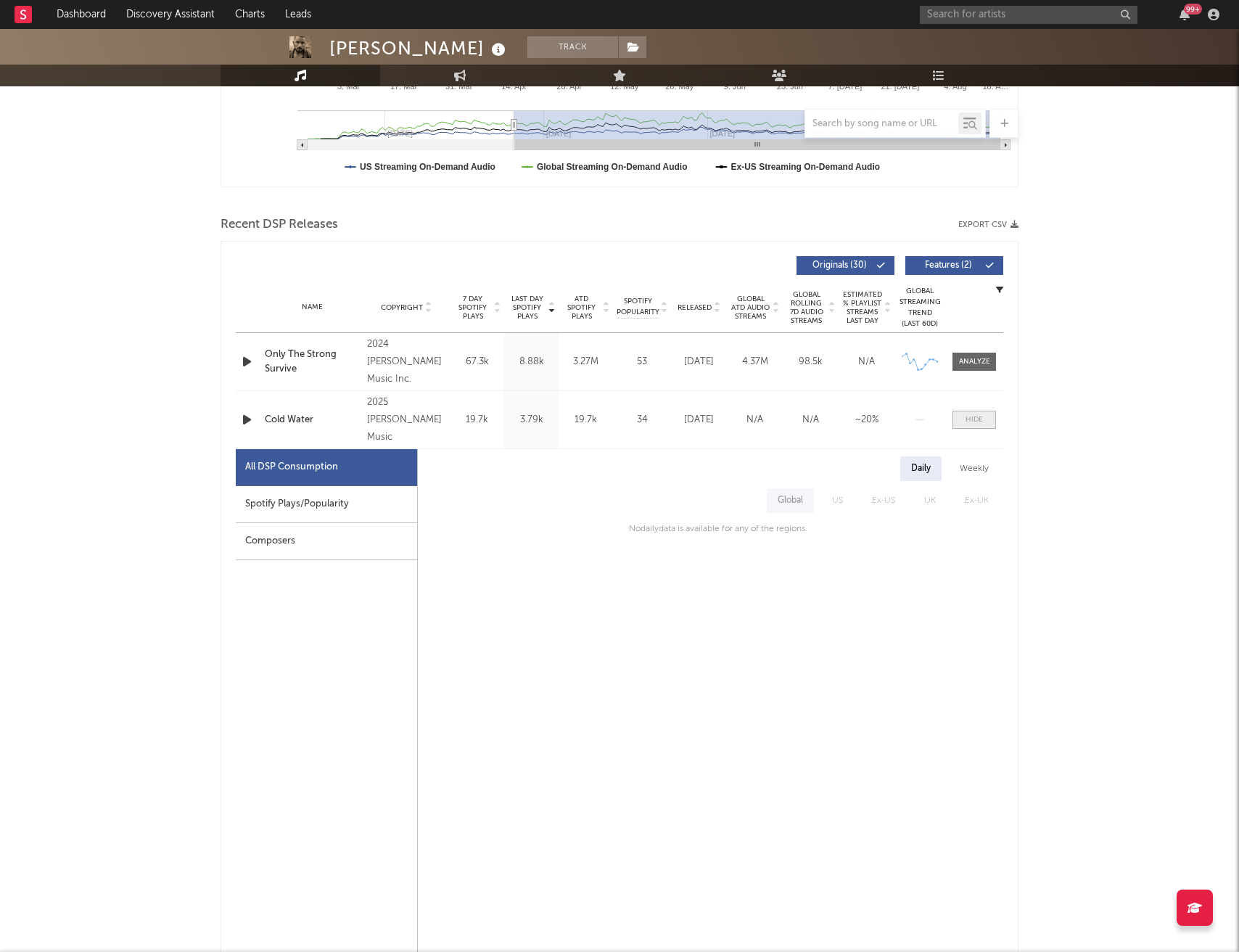
click at [977, 420] on div at bounding box center [974, 419] width 18 height 11
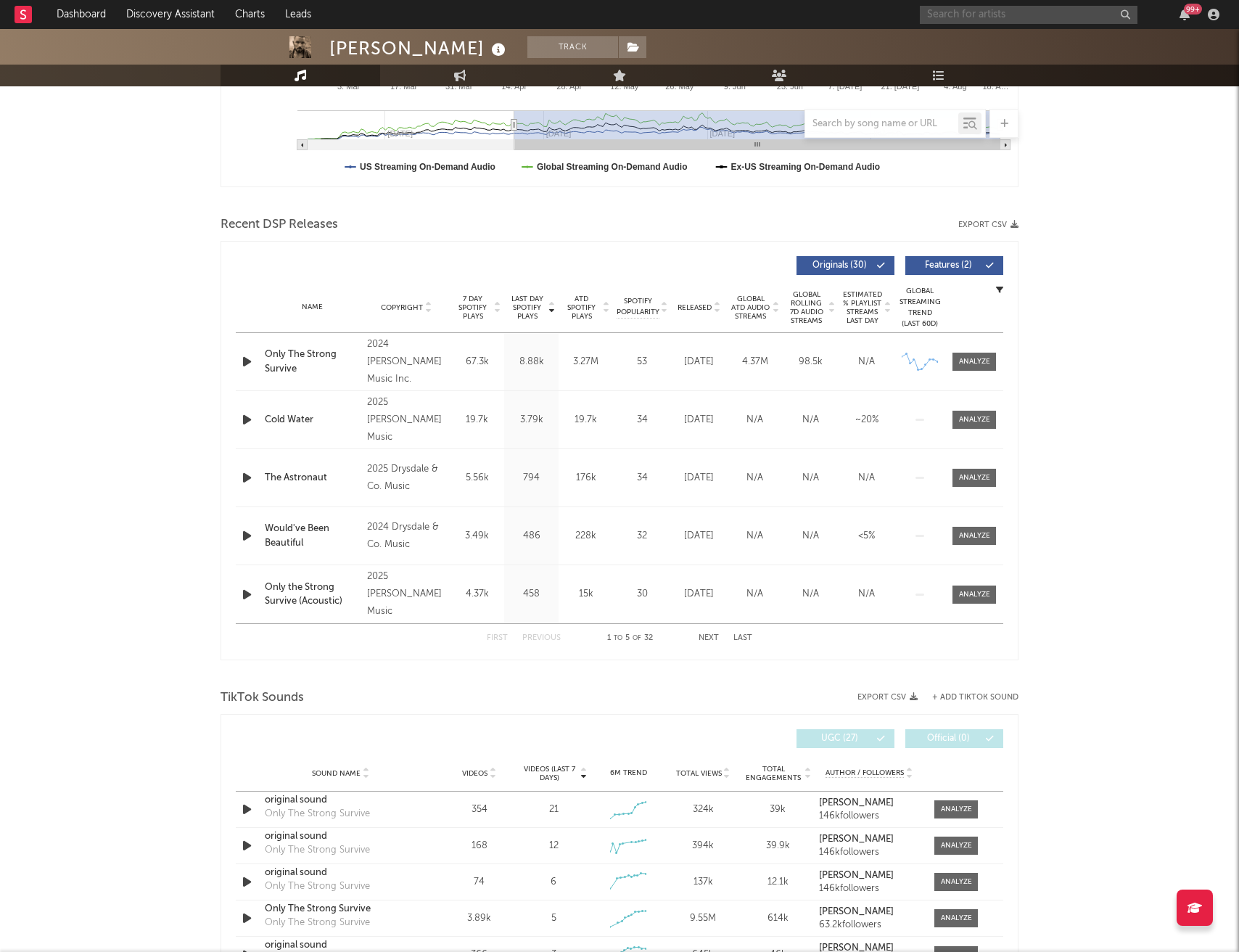
click at [995, 18] on input "text" at bounding box center [1029, 15] width 217 height 18
type input "[PERSON_NAME]"
click at [999, 38] on div "[PERSON_NAME]" at bounding box center [1050, 44] width 159 height 18
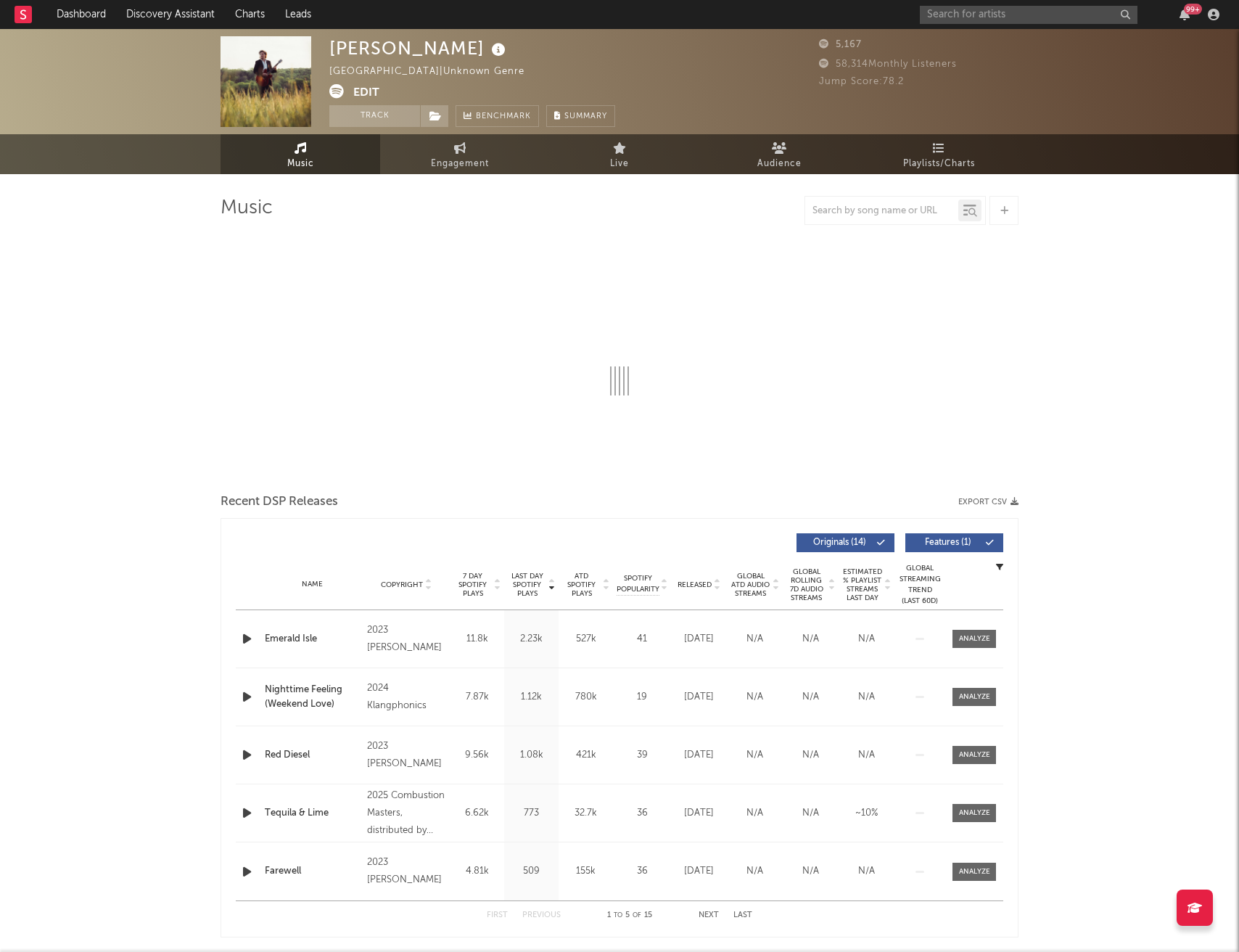
select select "1w"
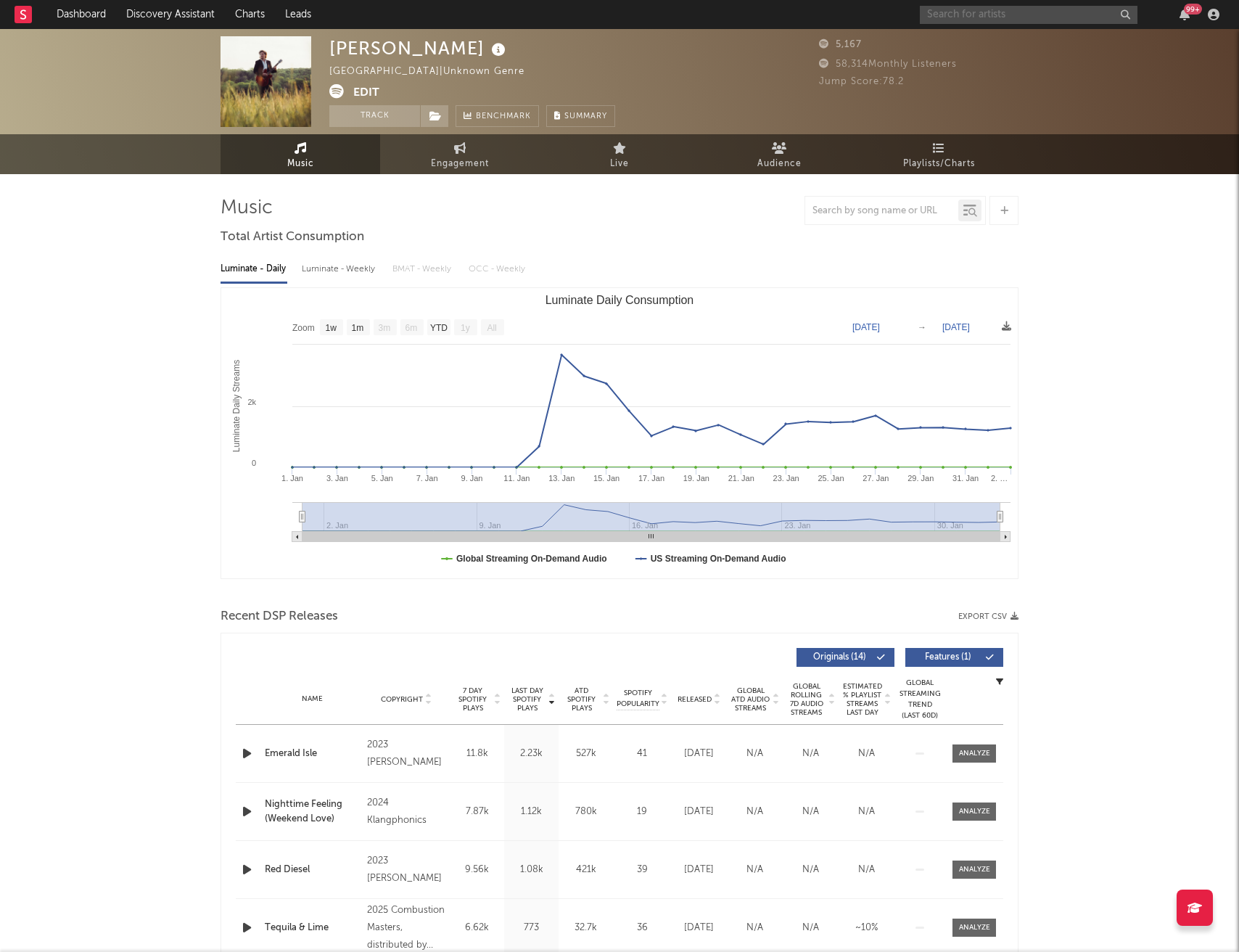
click at [964, 18] on input "text" at bounding box center [1029, 15] width 217 height 18
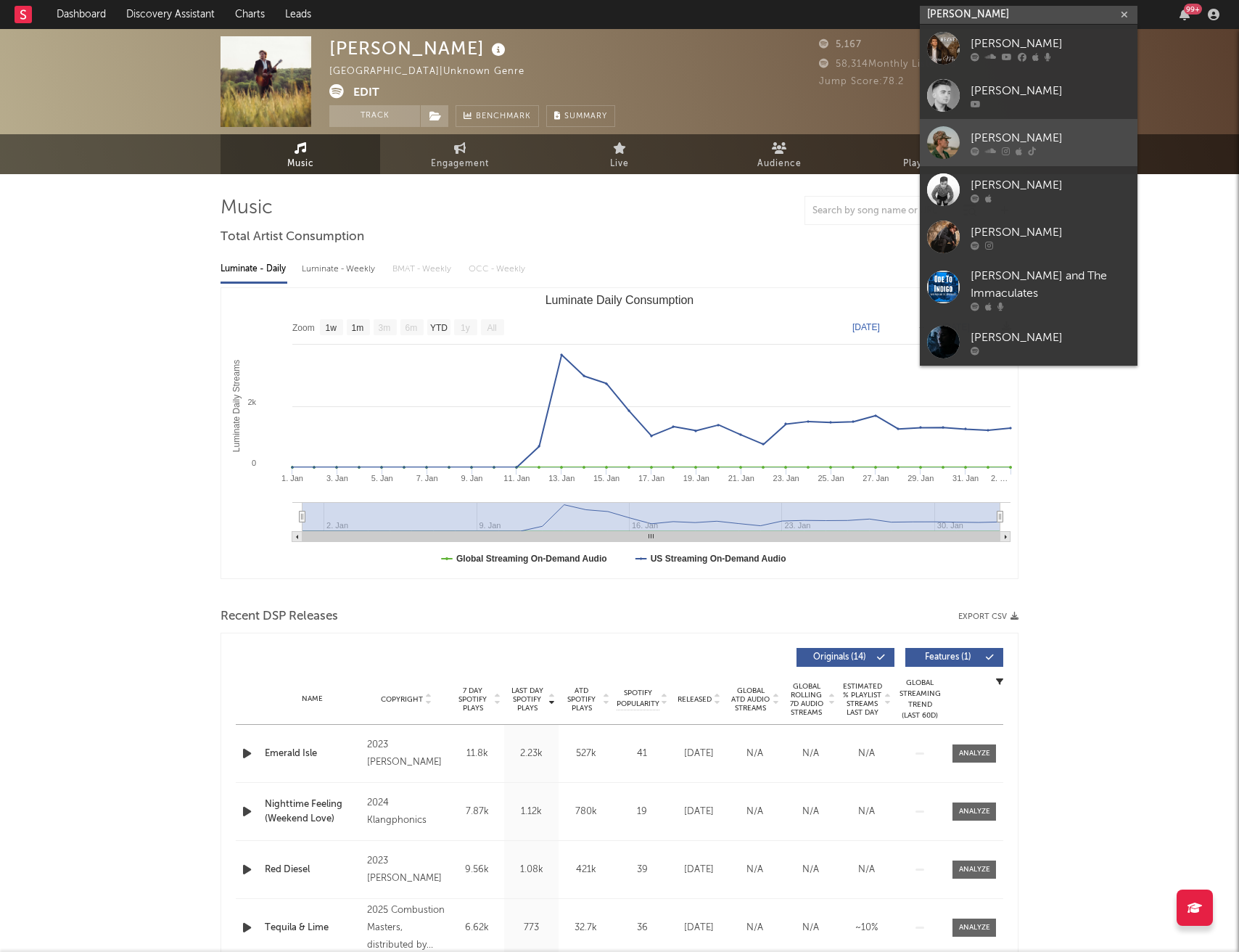
type input "[PERSON_NAME]"
click at [1031, 131] on div "[PERSON_NAME]" at bounding box center [1050, 138] width 159 height 18
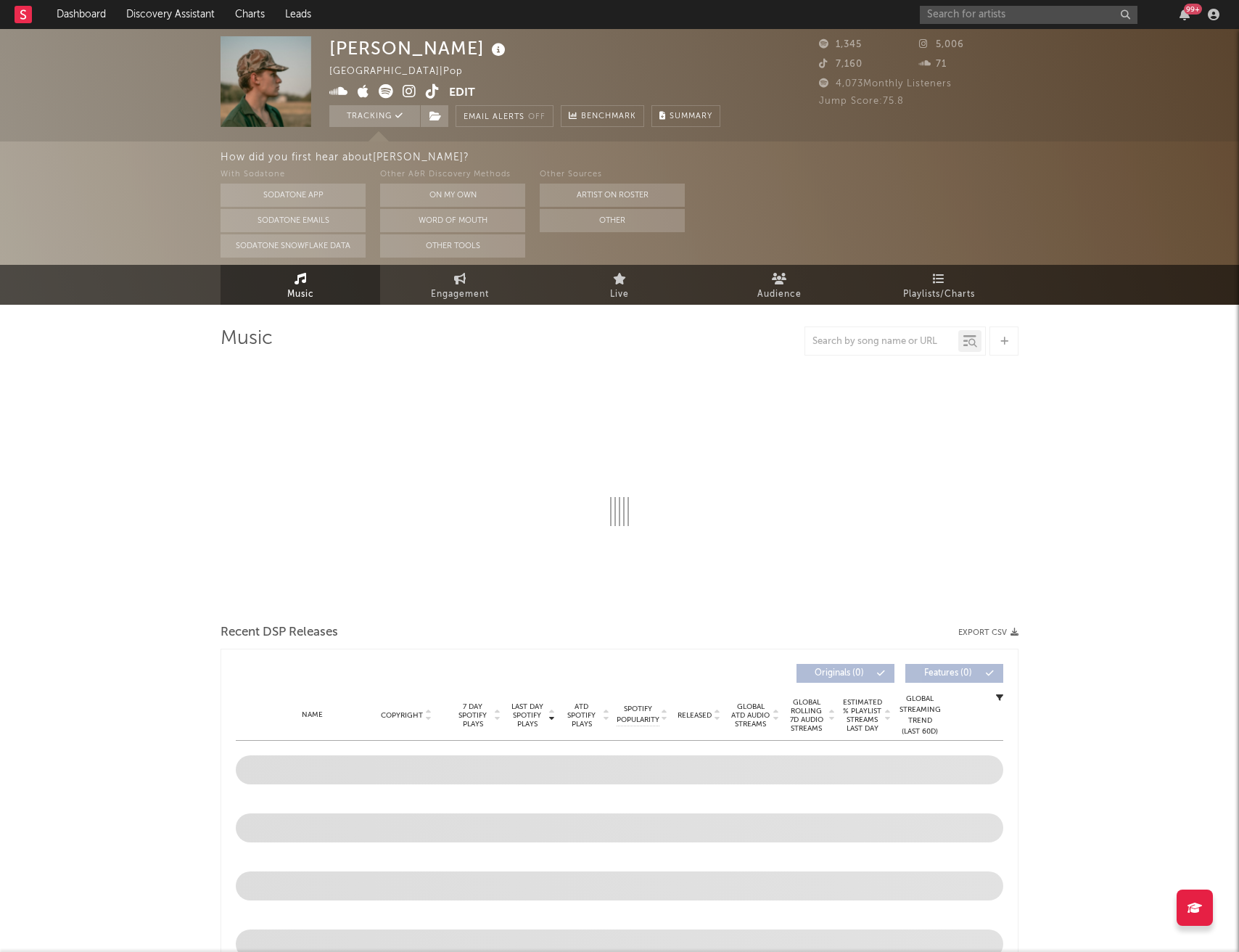
select select "6m"
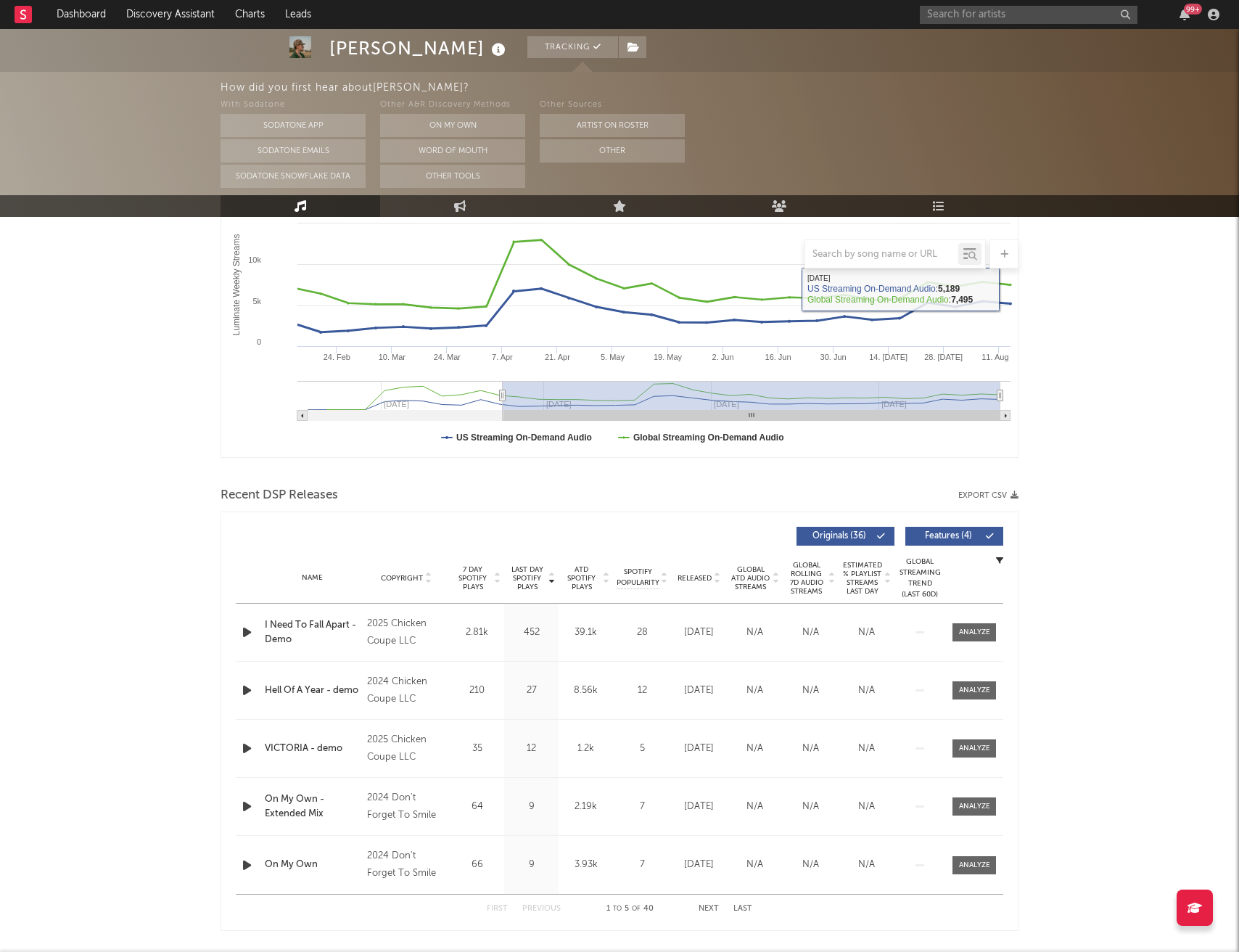
scroll to position [314, 0]
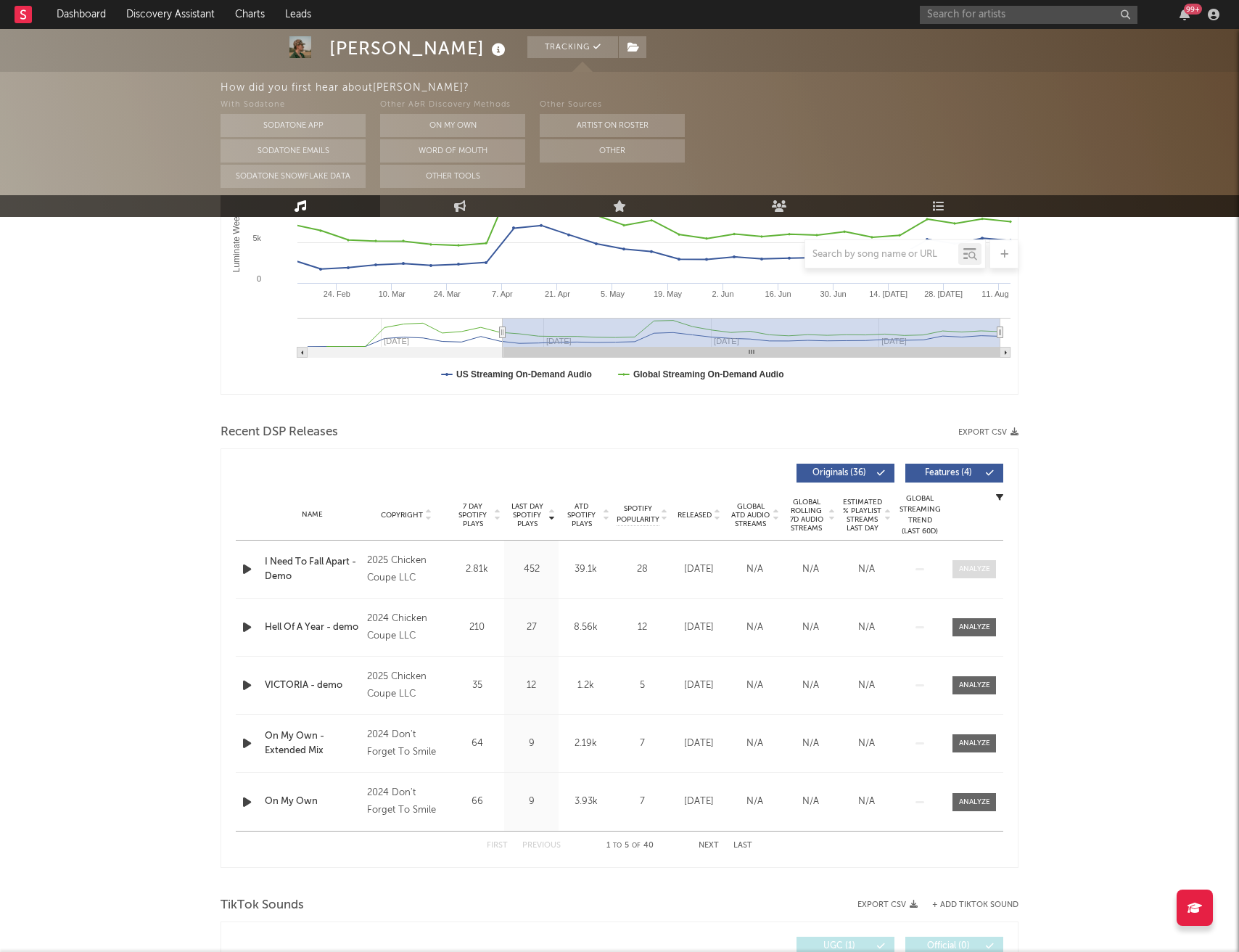
click at [964, 574] on div at bounding box center [974, 569] width 31 height 11
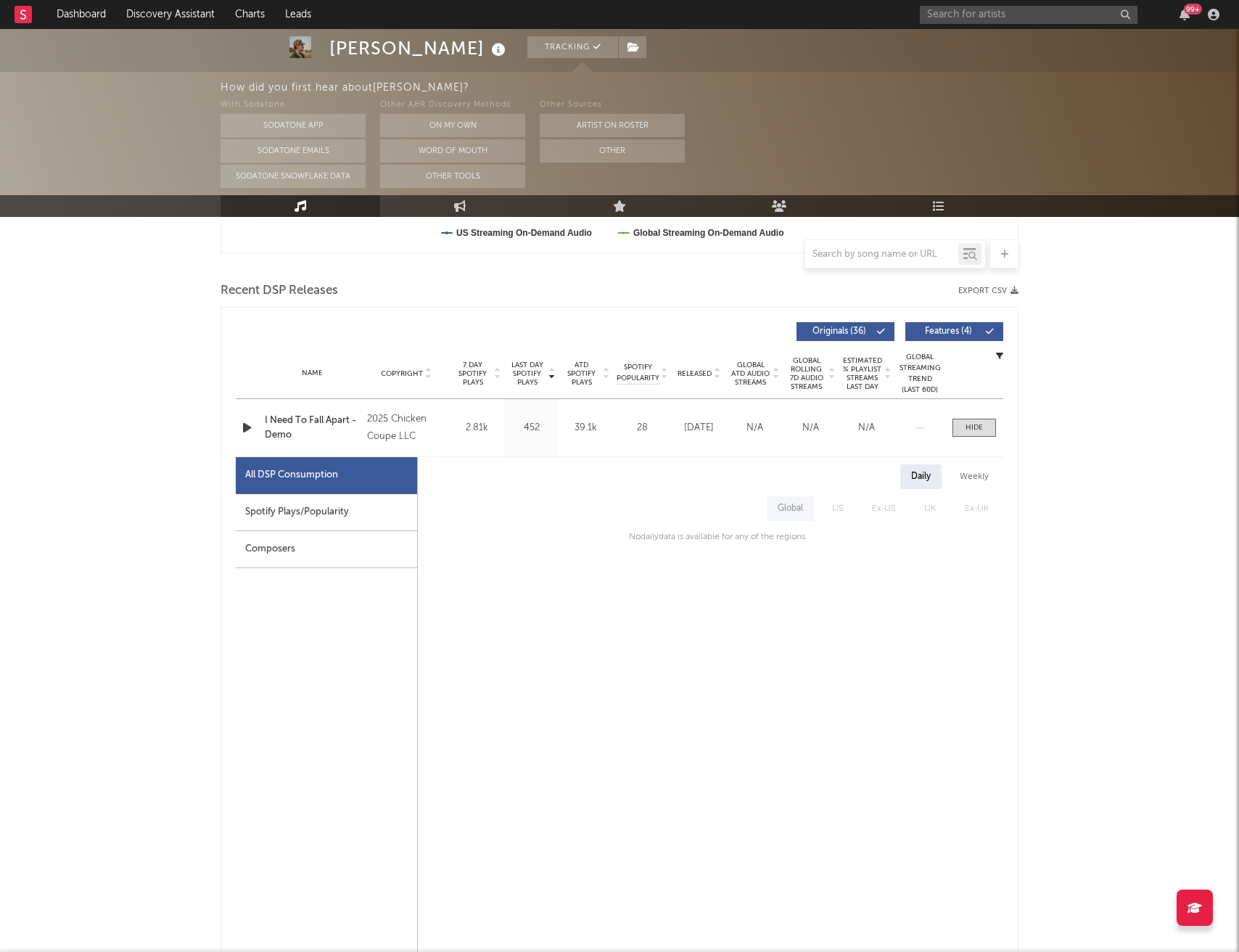
scroll to position [457, 0]
click at [377, 525] on div "Spotify Plays/Popularity" at bounding box center [327, 512] width 182 height 37
select select "1w"
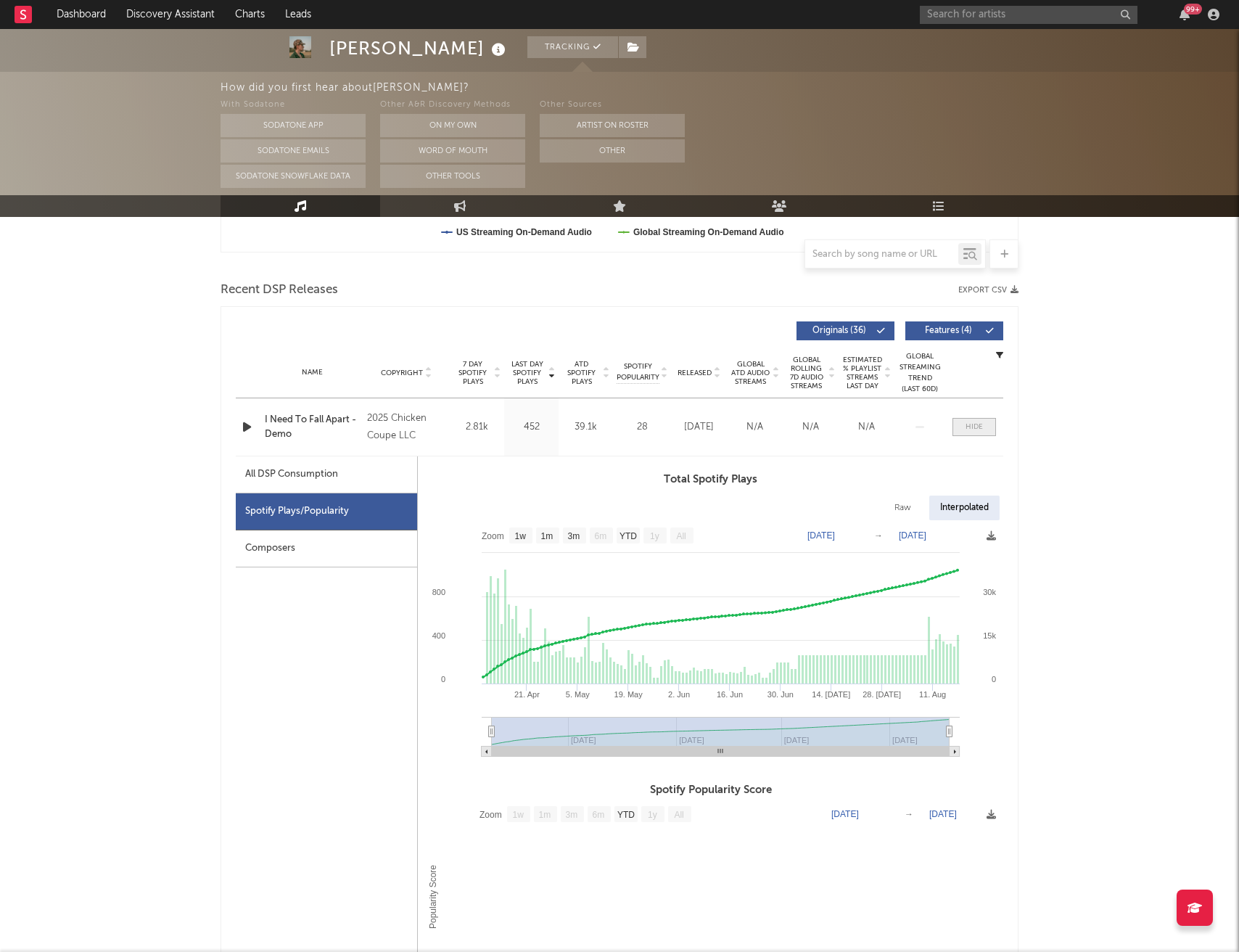
click at [972, 427] on div at bounding box center [974, 427] width 18 height 11
